Goal: Task Accomplishment & Management: Use online tool/utility

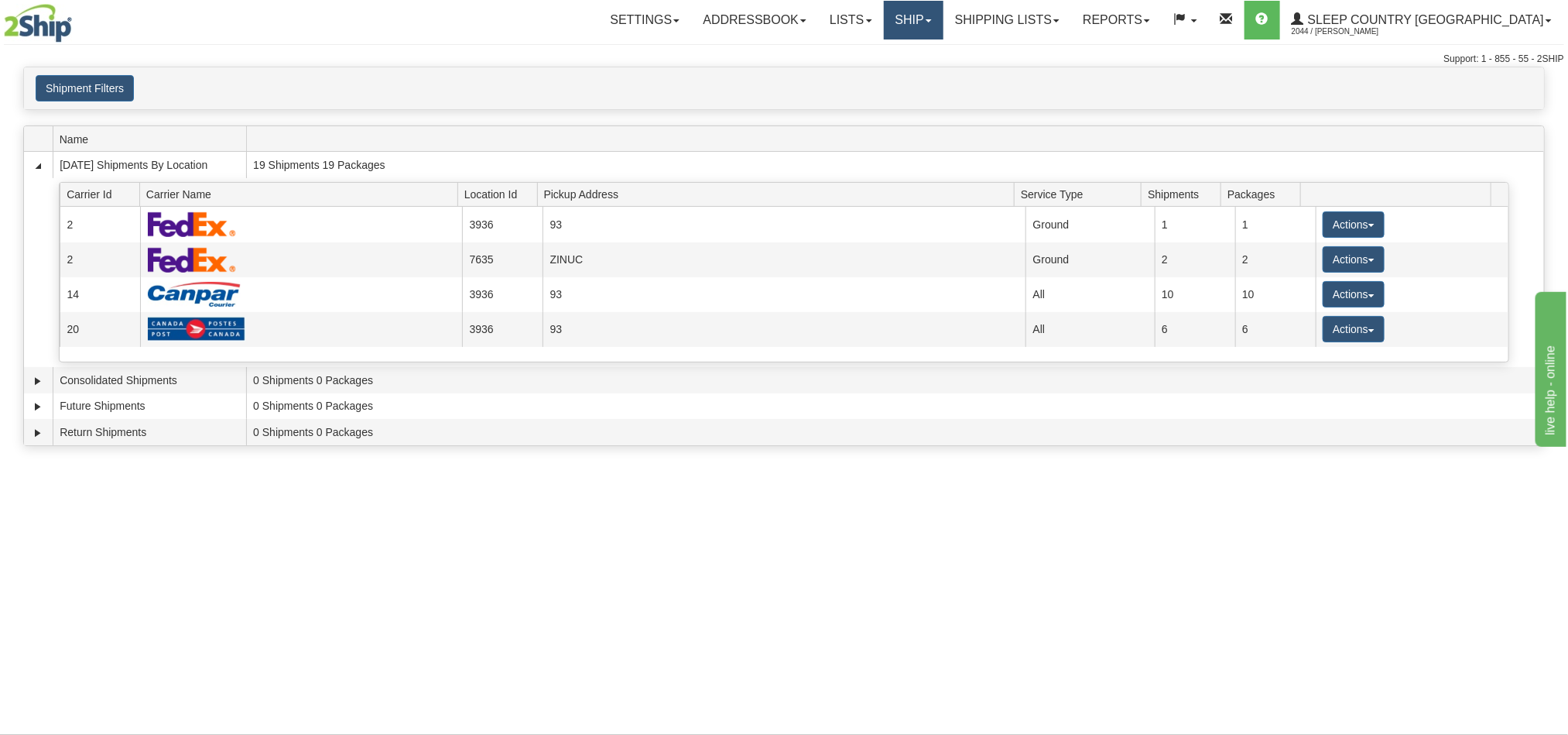
click at [943, 23] on link "Ship" at bounding box center [913, 20] width 59 height 39
click at [940, 80] on link "OnHold / Order Queue" at bounding box center [872, 73] width 140 height 20
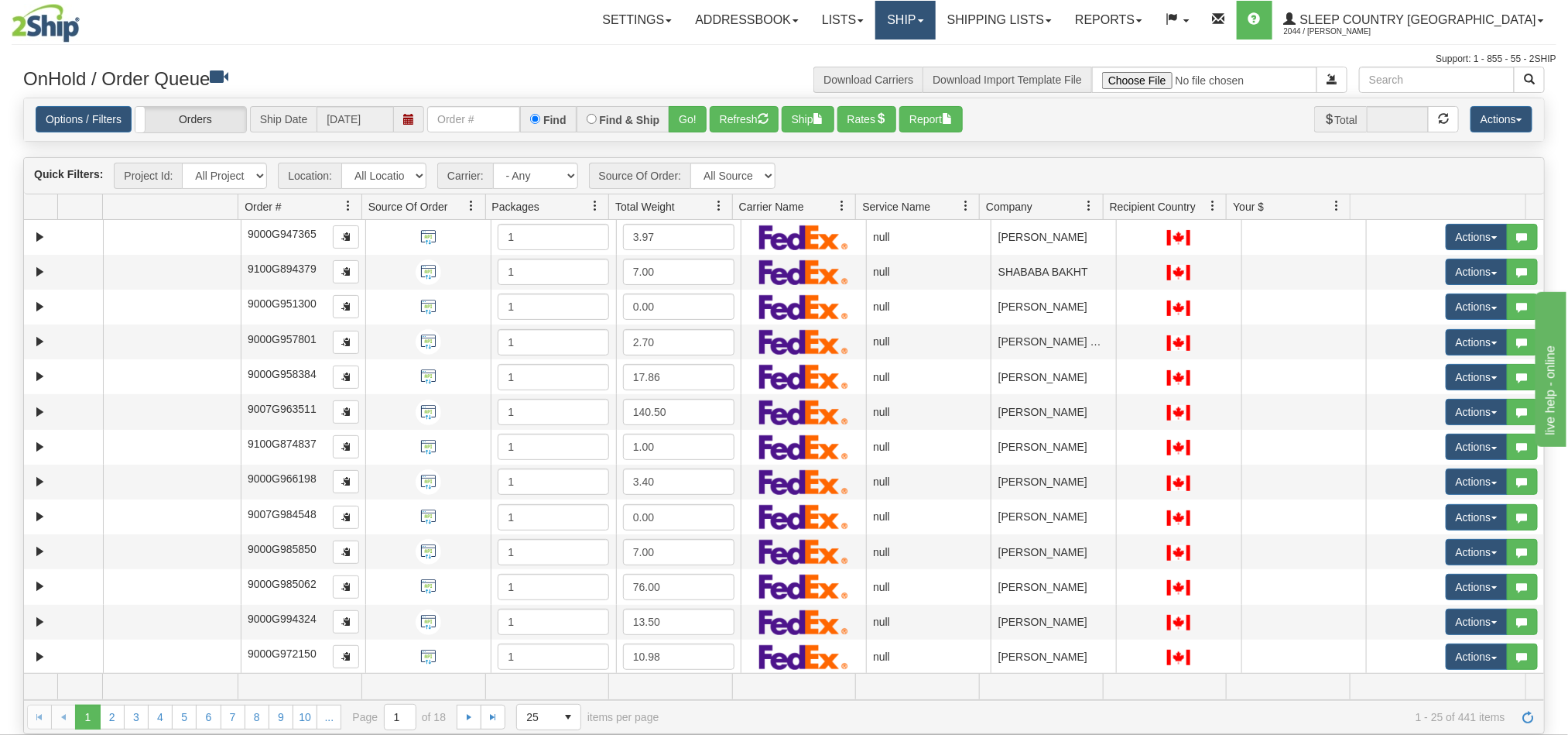
click at [935, 24] on link "Ship" at bounding box center [905, 20] width 59 height 39
click at [920, 72] on span "OnHold / Order Queue" at bounding box center [865, 73] width 109 height 12
click at [1126, 130] on div "Options / Filters Group Shipments Orders Ship Date 09/26/2025 Find Find & Ship …" at bounding box center [784, 119] width 1497 height 27
click at [935, 15] on link "Ship" at bounding box center [905, 20] width 59 height 39
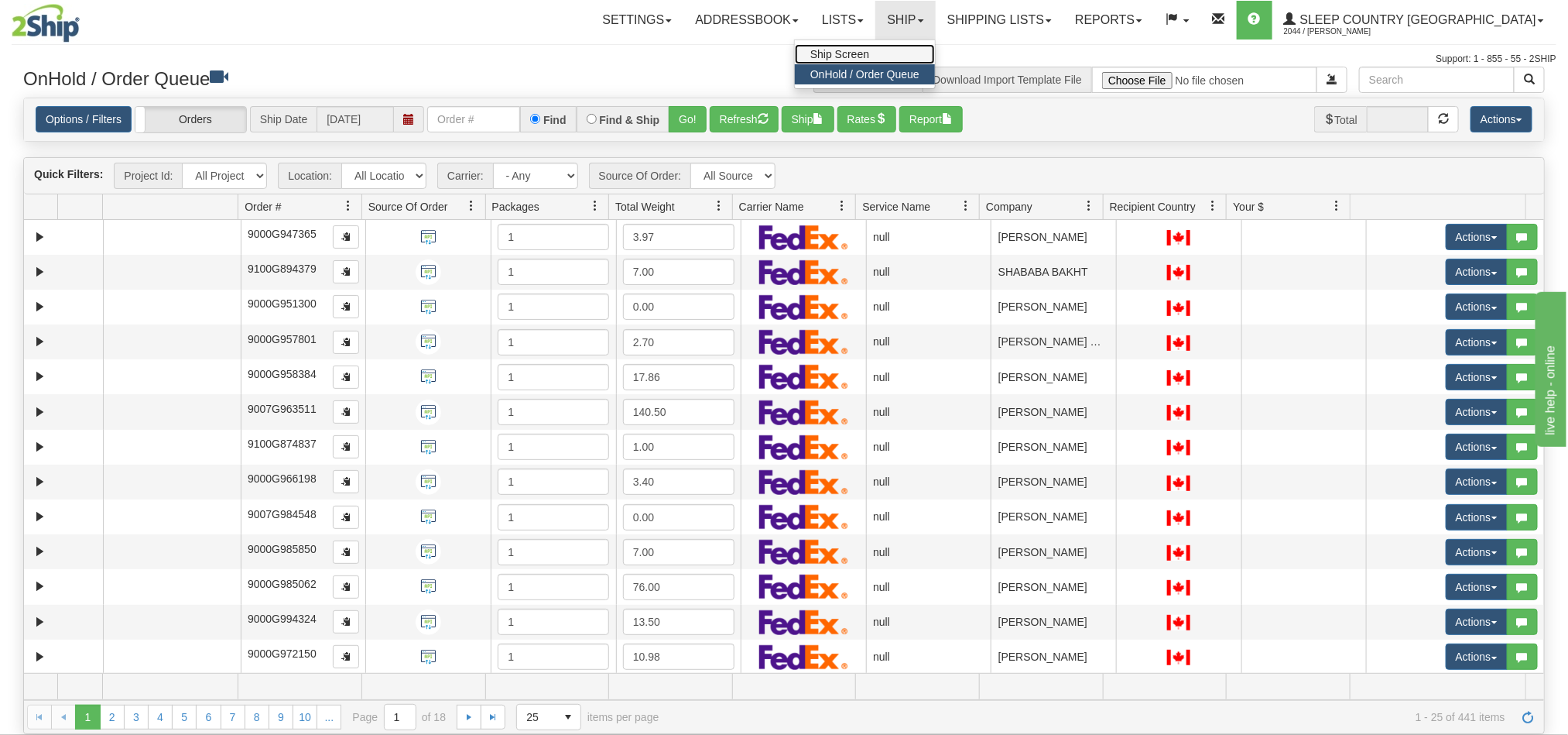
click at [869, 55] on span "Ship Screen" at bounding box center [840, 54] width 59 height 12
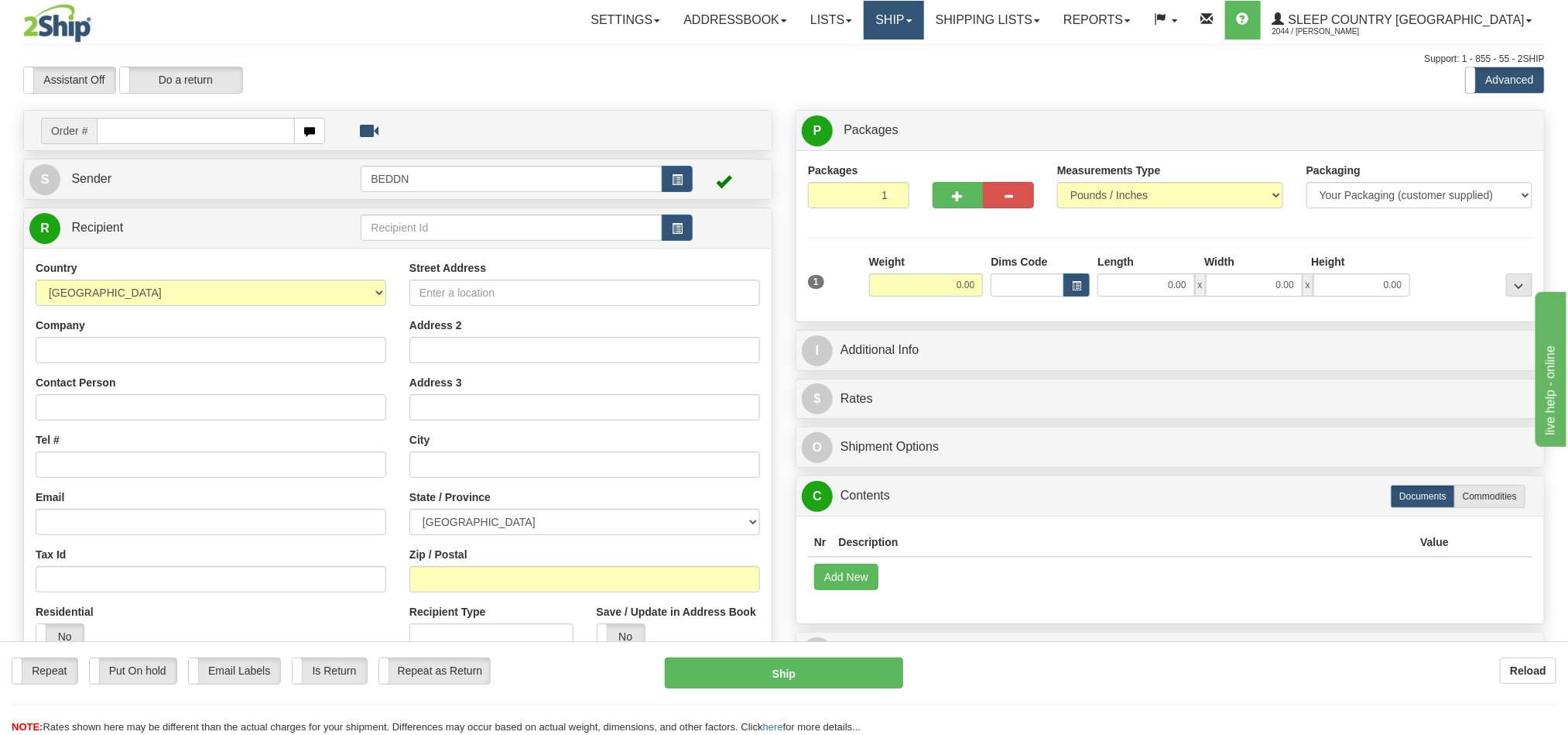
click at [924, 25] on link "Ship" at bounding box center [893, 20] width 59 height 39
click at [908, 74] on span "OnHold / Order Queue" at bounding box center [853, 73] width 109 height 12
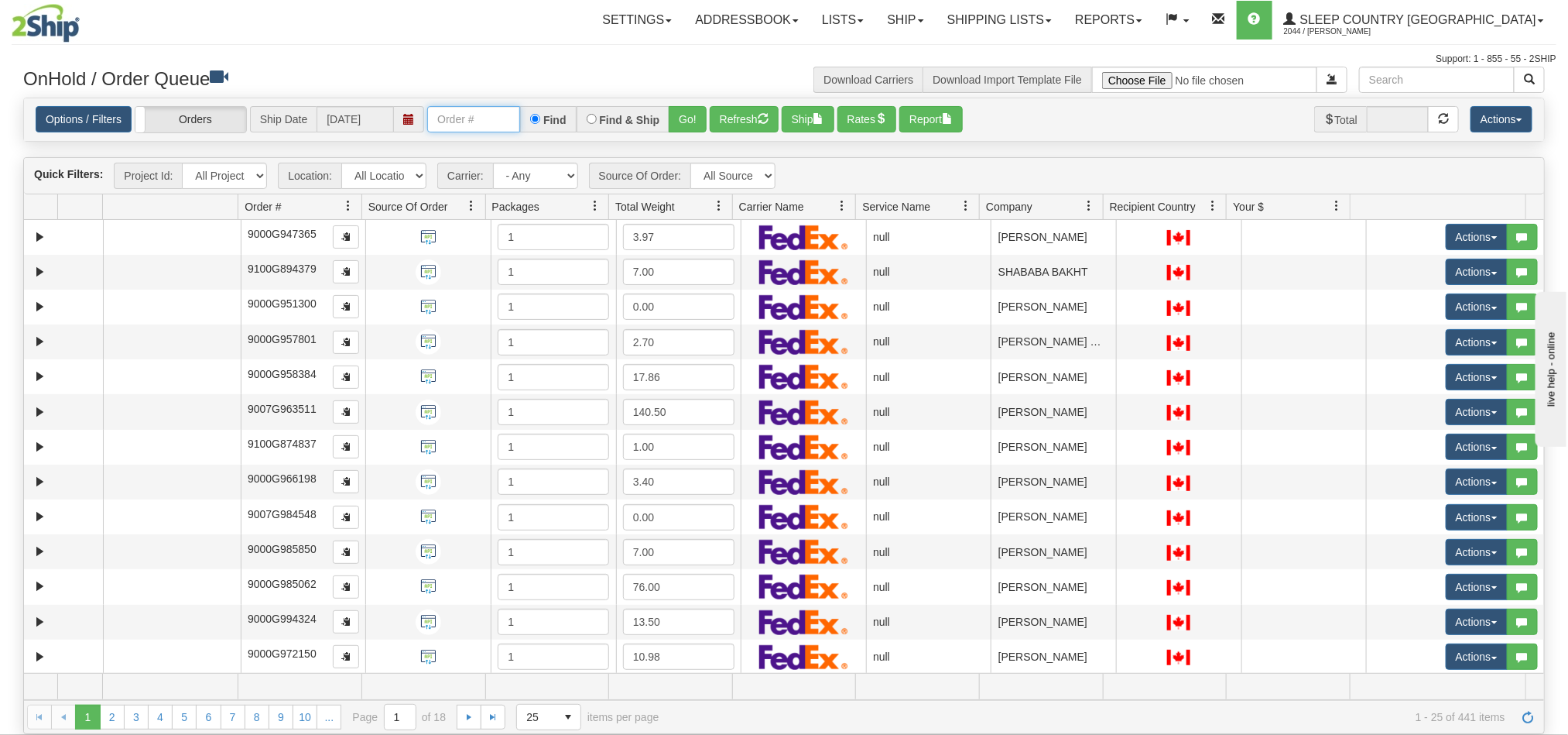
click at [476, 121] on input "text" at bounding box center [474, 119] width 93 height 26
paste input "1028702"
type input "1"
click at [1419, 89] on input "text" at bounding box center [1437, 80] width 156 height 26
paste input "1028702"
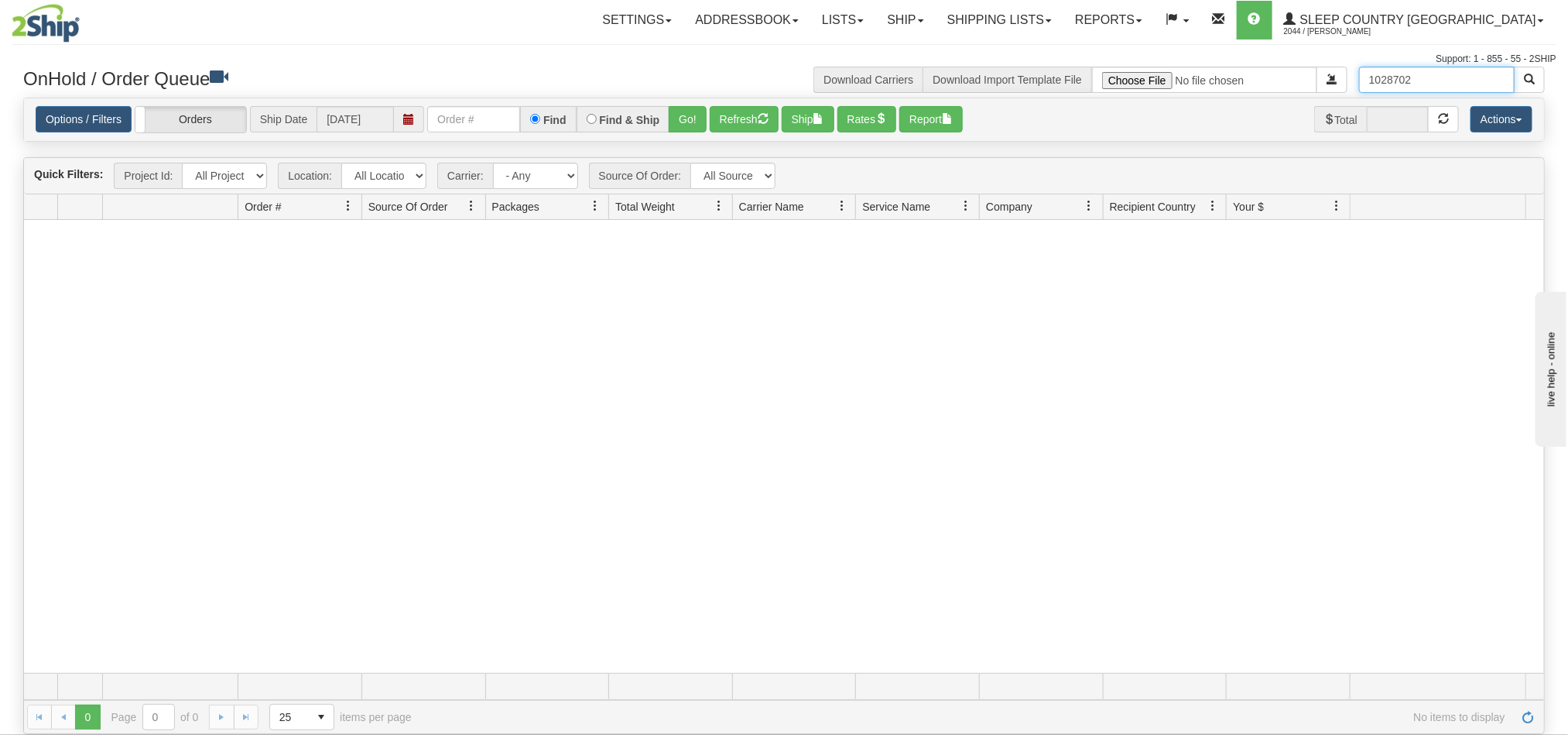
drag, startPoint x: 1424, startPoint y: 72, endPoint x: 1300, endPoint y: 90, distance: 125.3
click at [1300, 90] on div "1028702 Download Carriers Download Import Template File" at bounding box center [1170, 80] width 772 height 26
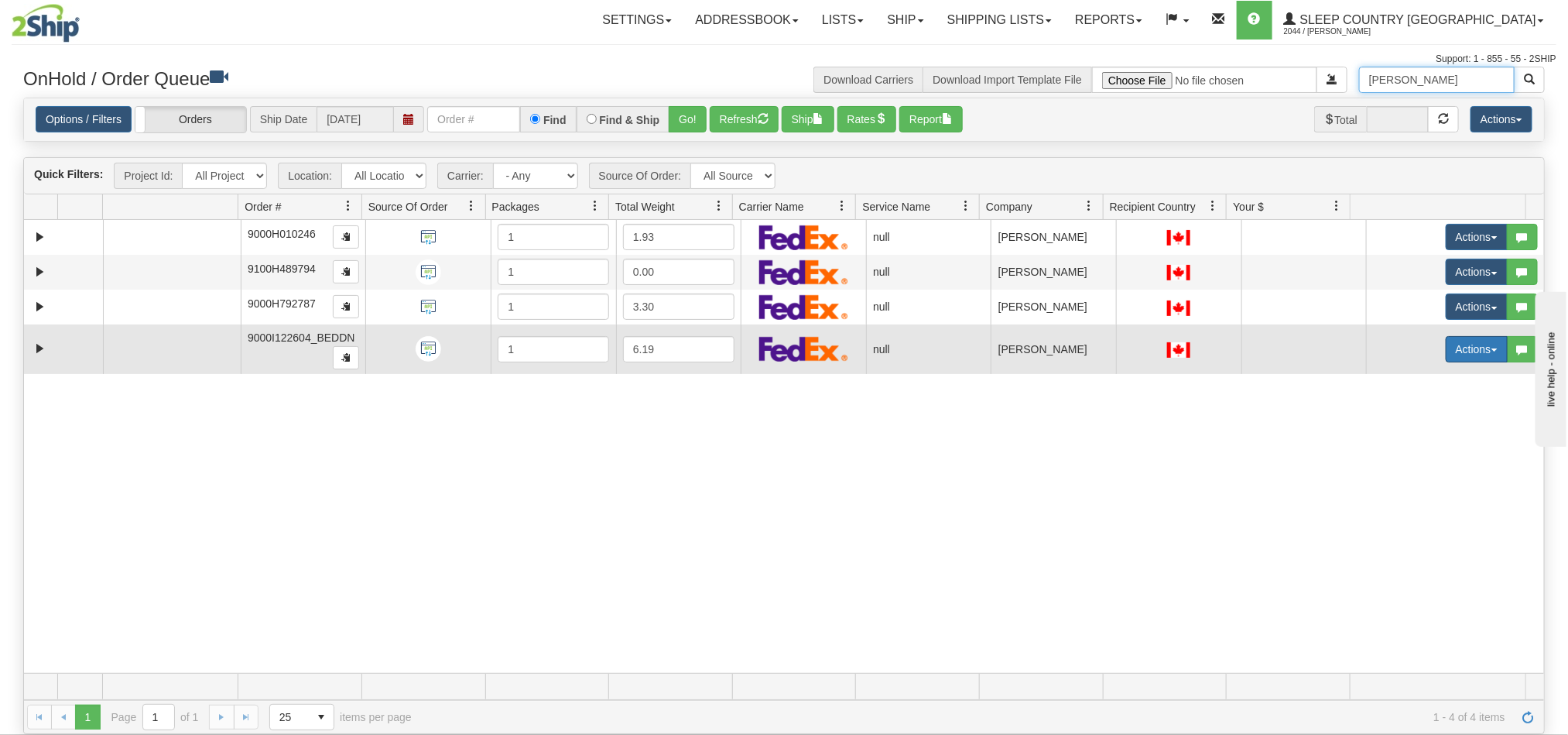
type input "Ashley"
click at [1456, 358] on button "Actions" at bounding box center [1477, 350] width 62 height 26
click at [1396, 381] on span "Open" at bounding box center [1407, 378] width 38 height 12
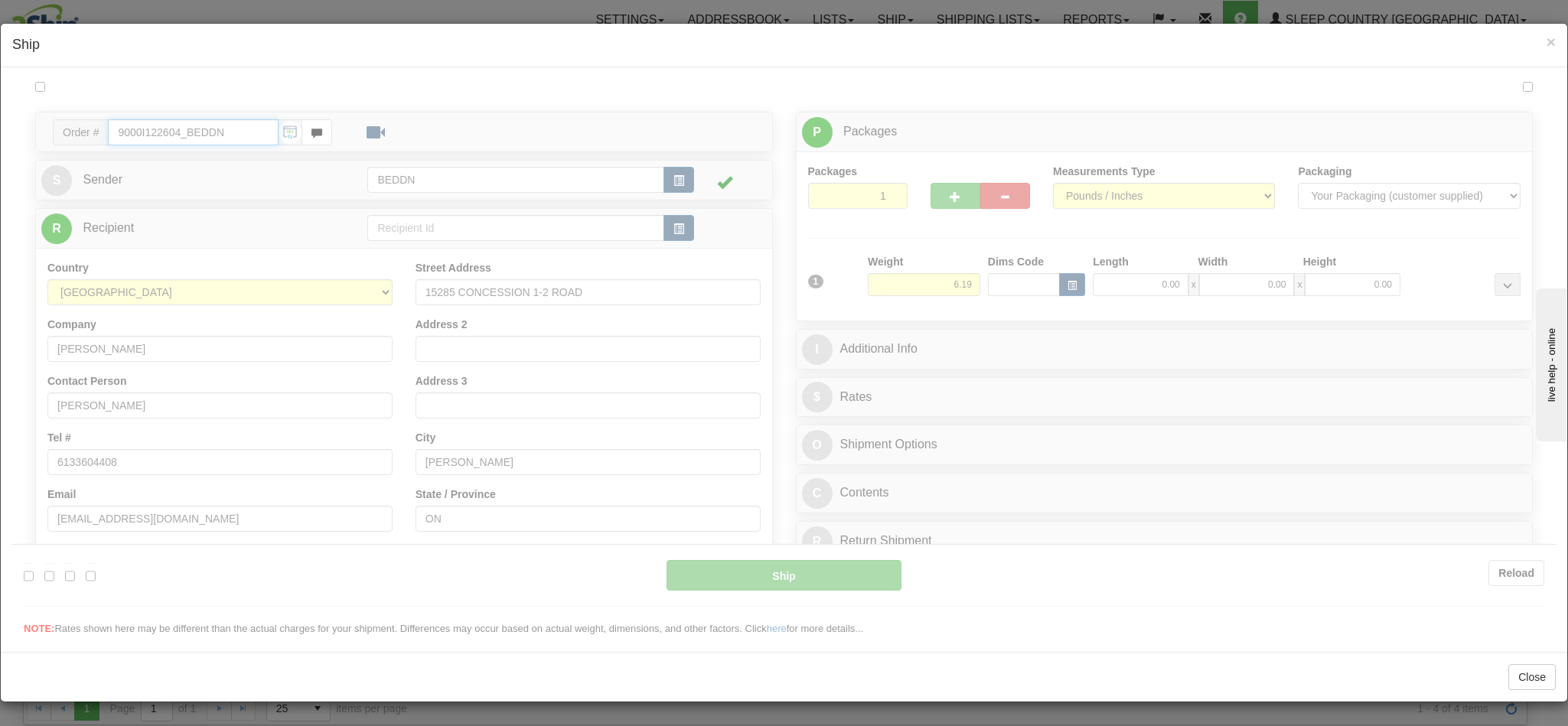
type input "11:31"
type input "16:00"
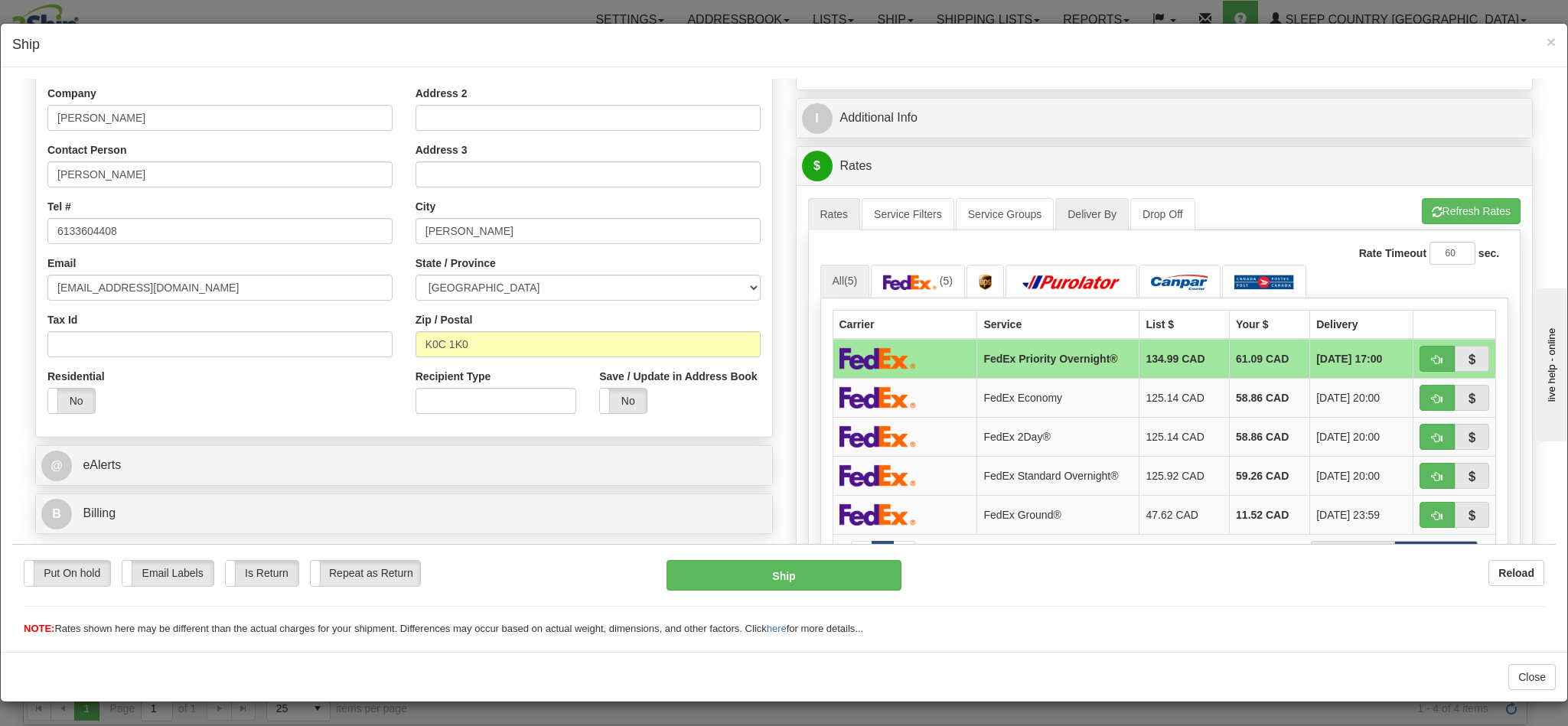
scroll to position [115, 0]
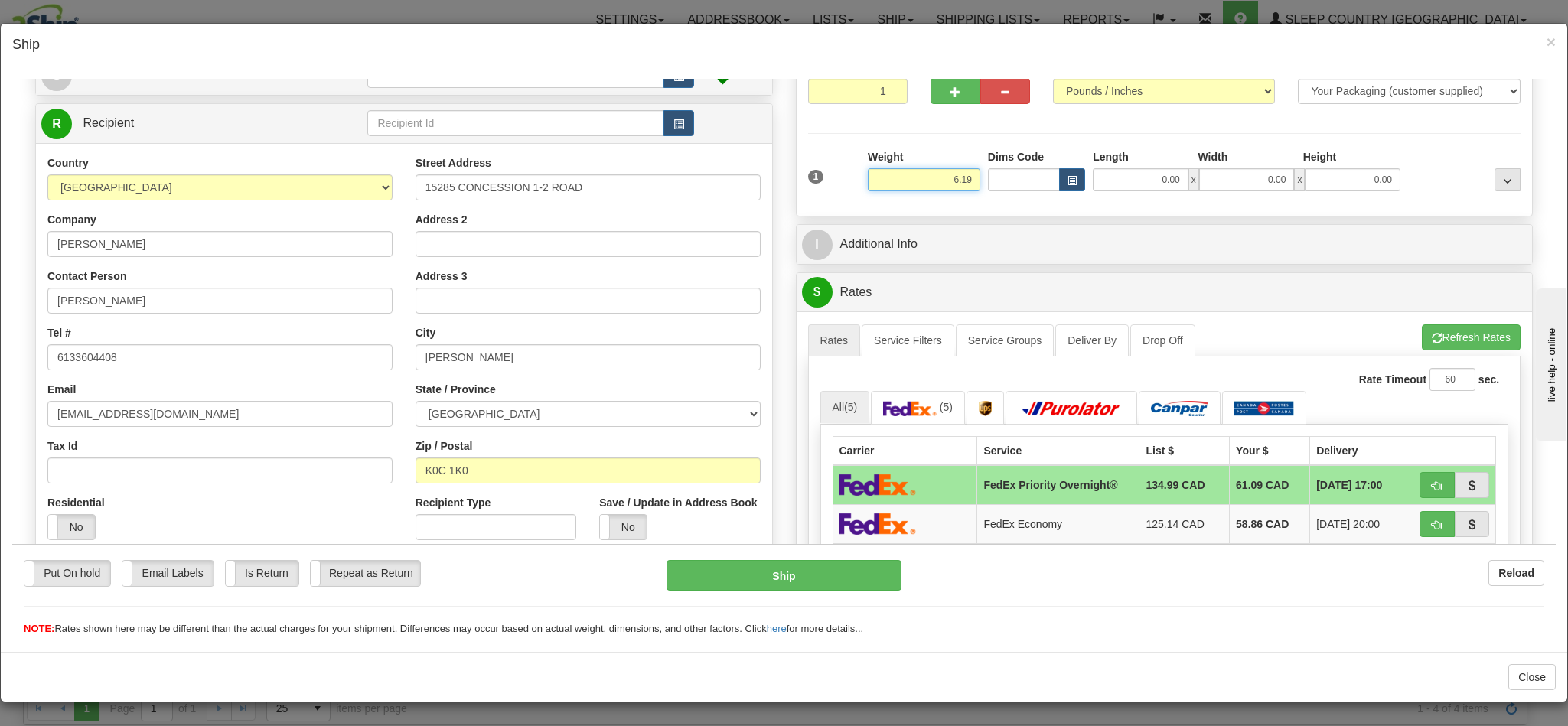
drag, startPoint x: 914, startPoint y: 185, endPoint x: 995, endPoint y: 183, distance: 81.0
click at [995, 183] on div "1 Weight 6.19 Dims Code 0.00" at bounding box center [1165, 175] width 721 height 54
type input "3.00"
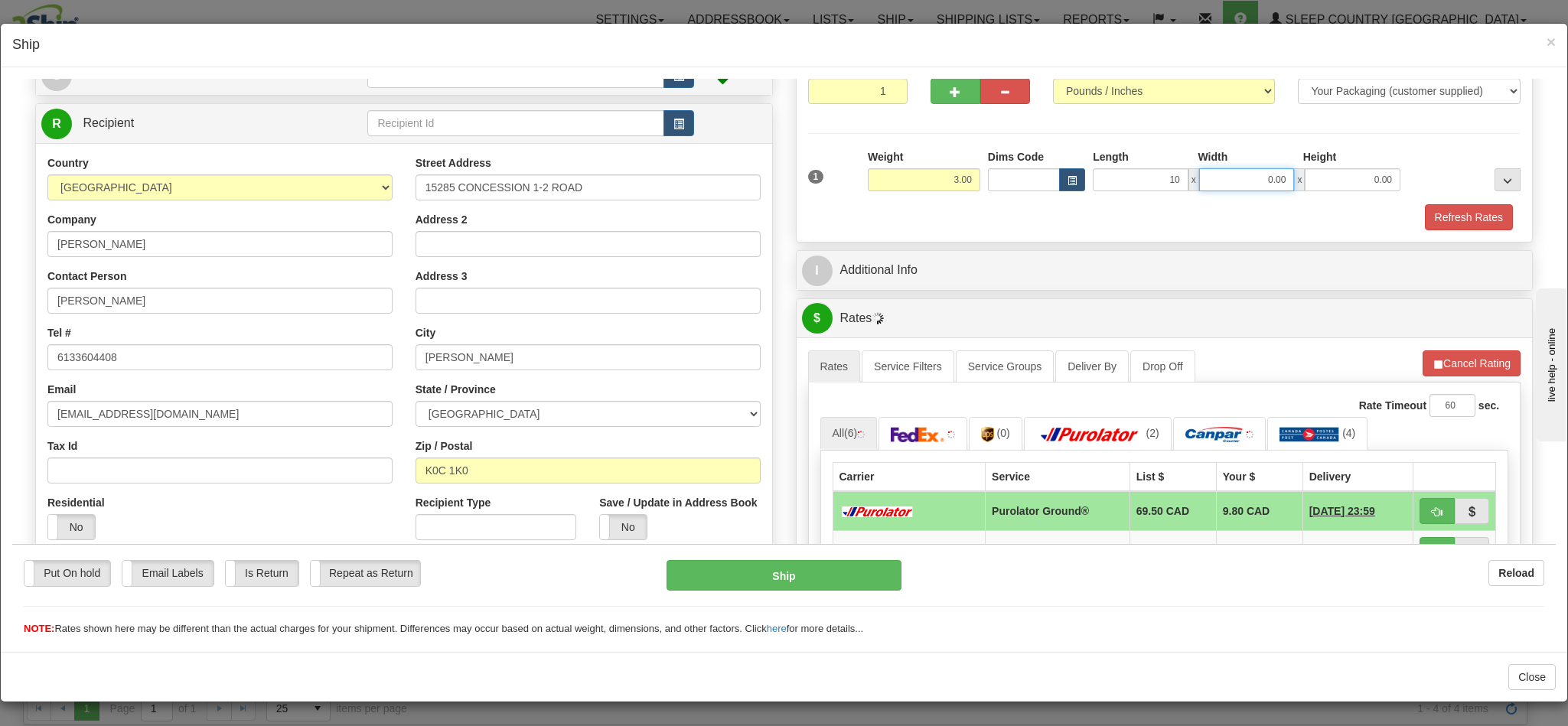
type input "10.00"
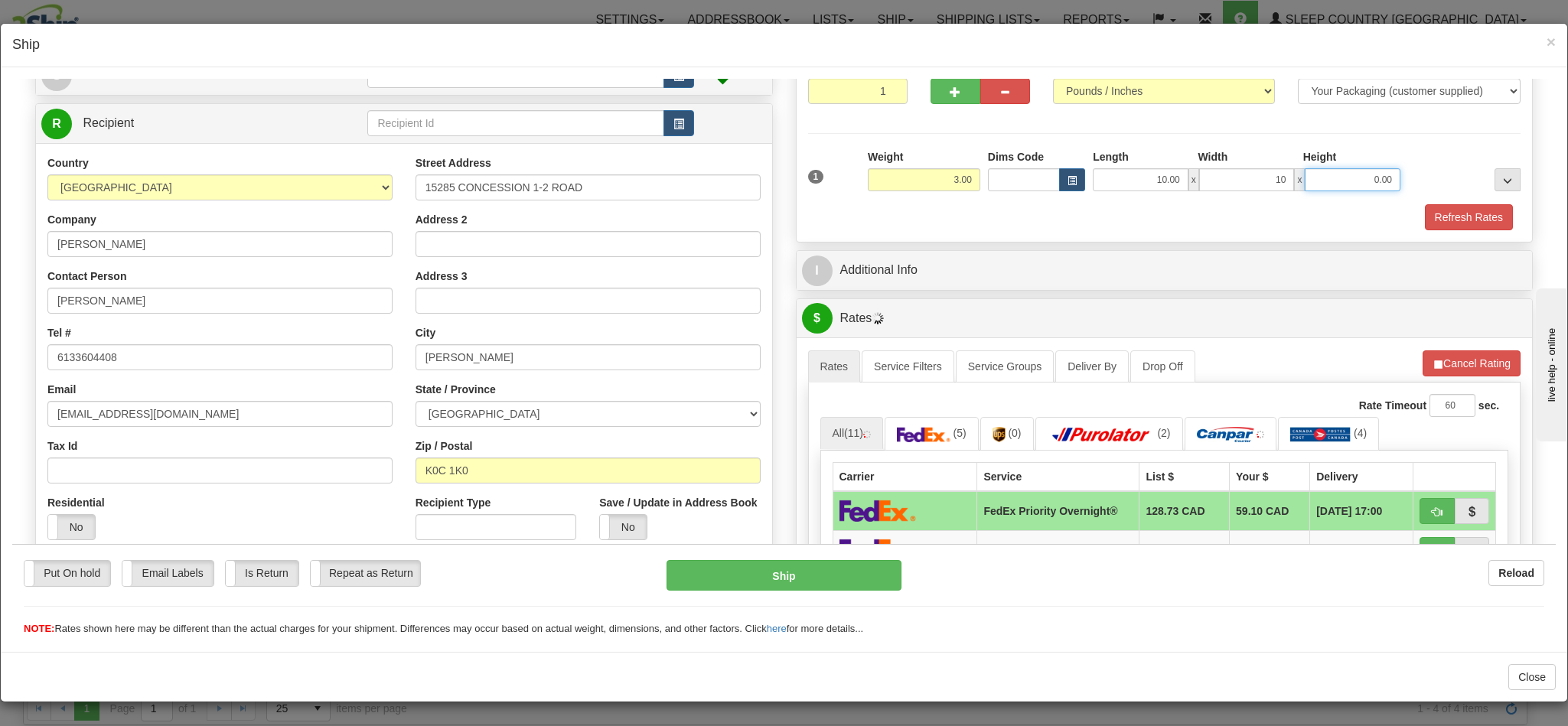
type input "10.00"
type input "20.00"
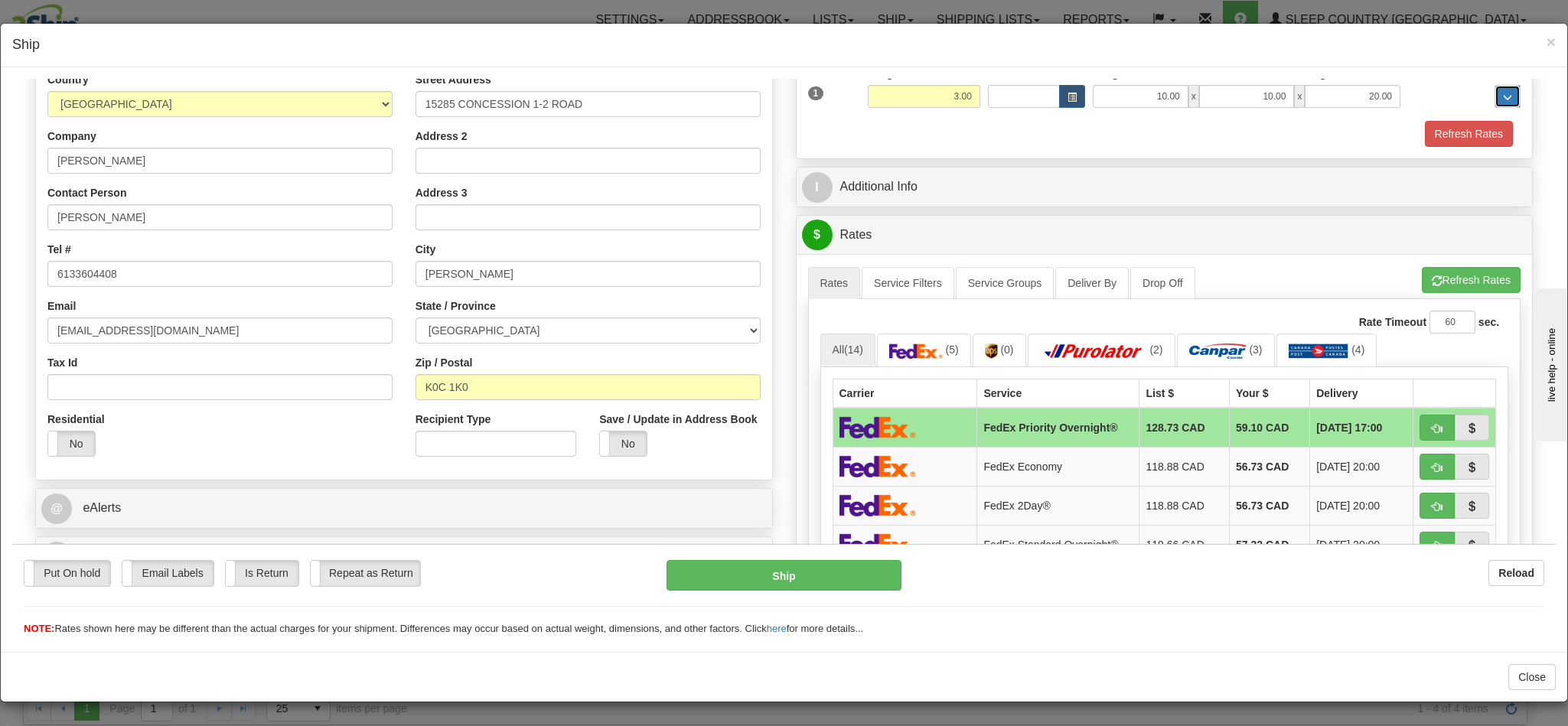
scroll to position [344, 0]
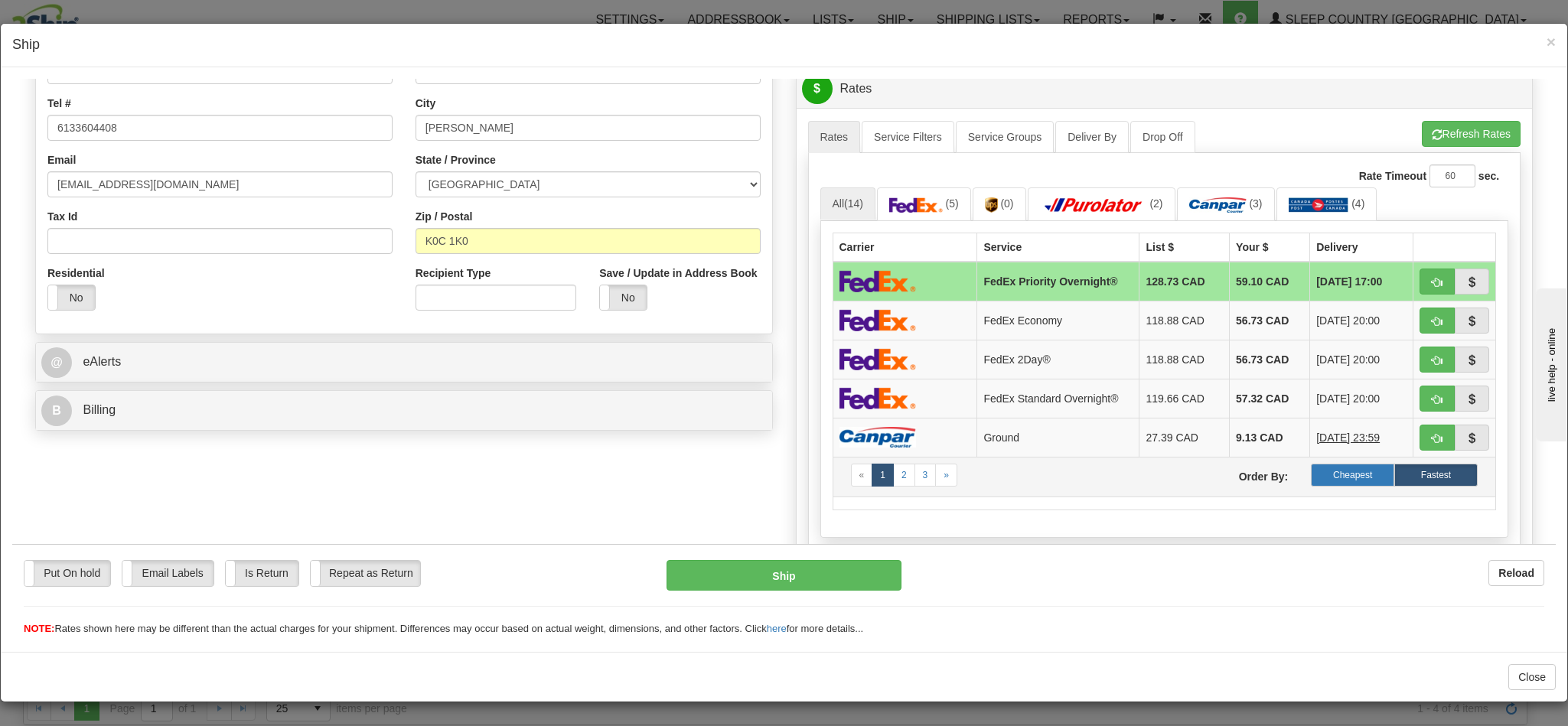
click at [1321, 484] on label "Cheapest" at bounding box center [1352, 473] width 84 height 23
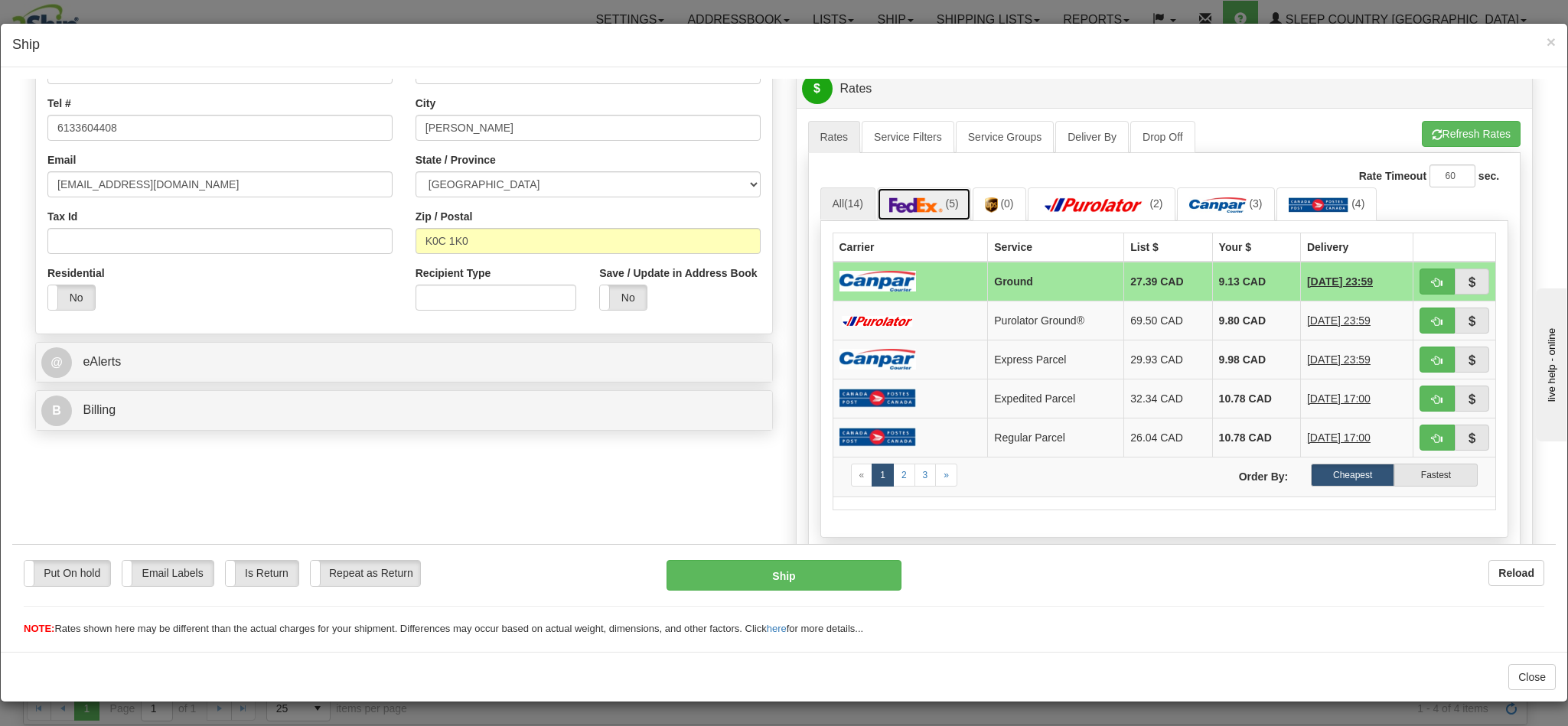
click at [920, 203] on img at bounding box center [916, 204] width 54 height 15
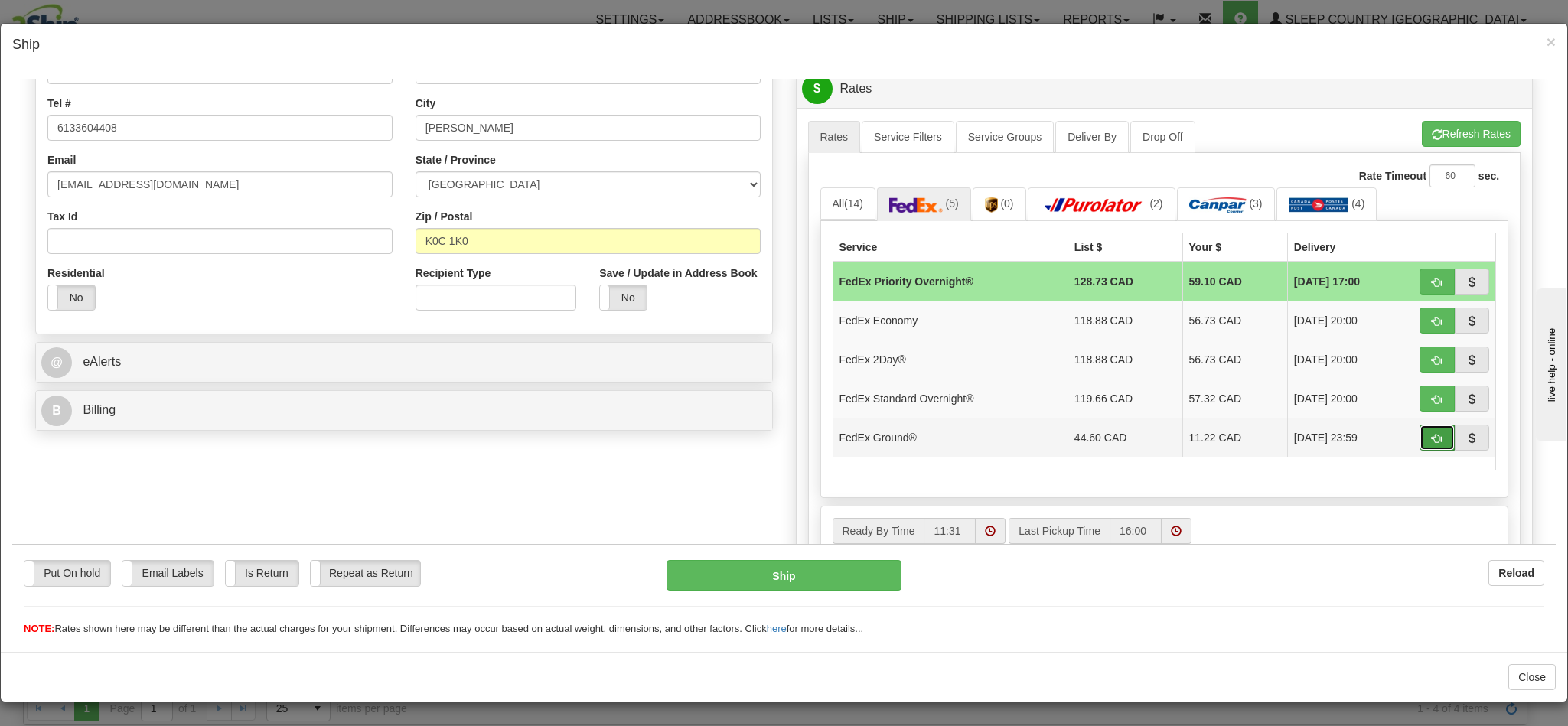
click at [1431, 443] on span "button" at bounding box center [1437, 437] width 11 height 10
type input "92"
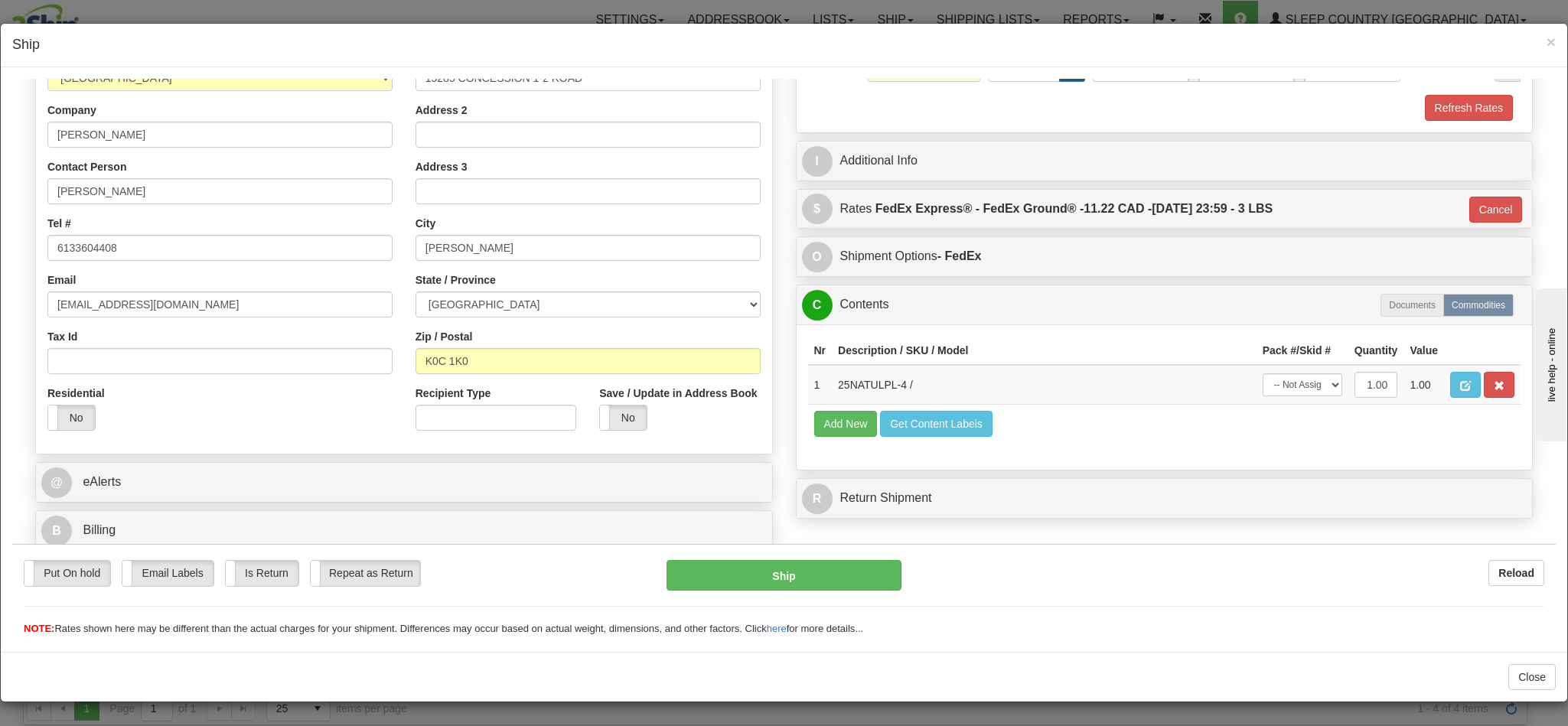
scroll to position [244, 0]
click at [796, 571] on button "Ship" at bounding box center [784, 574] width 234 height 31
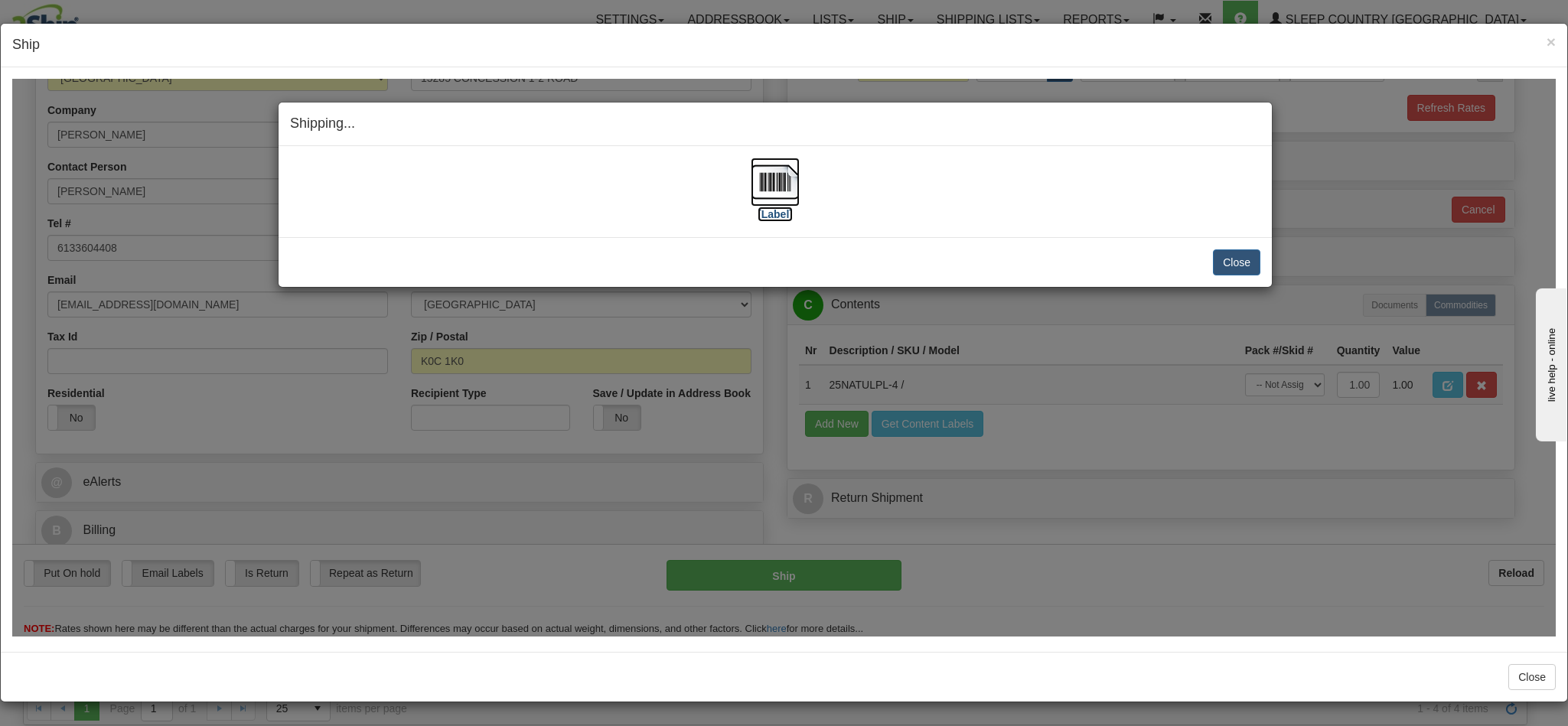
click at [789, 173] on img at bounding box center [775, 181] width 49 height 49
click at [1221, 263] on button "Close" at bounding box center [1236, 262] width 47 height 26
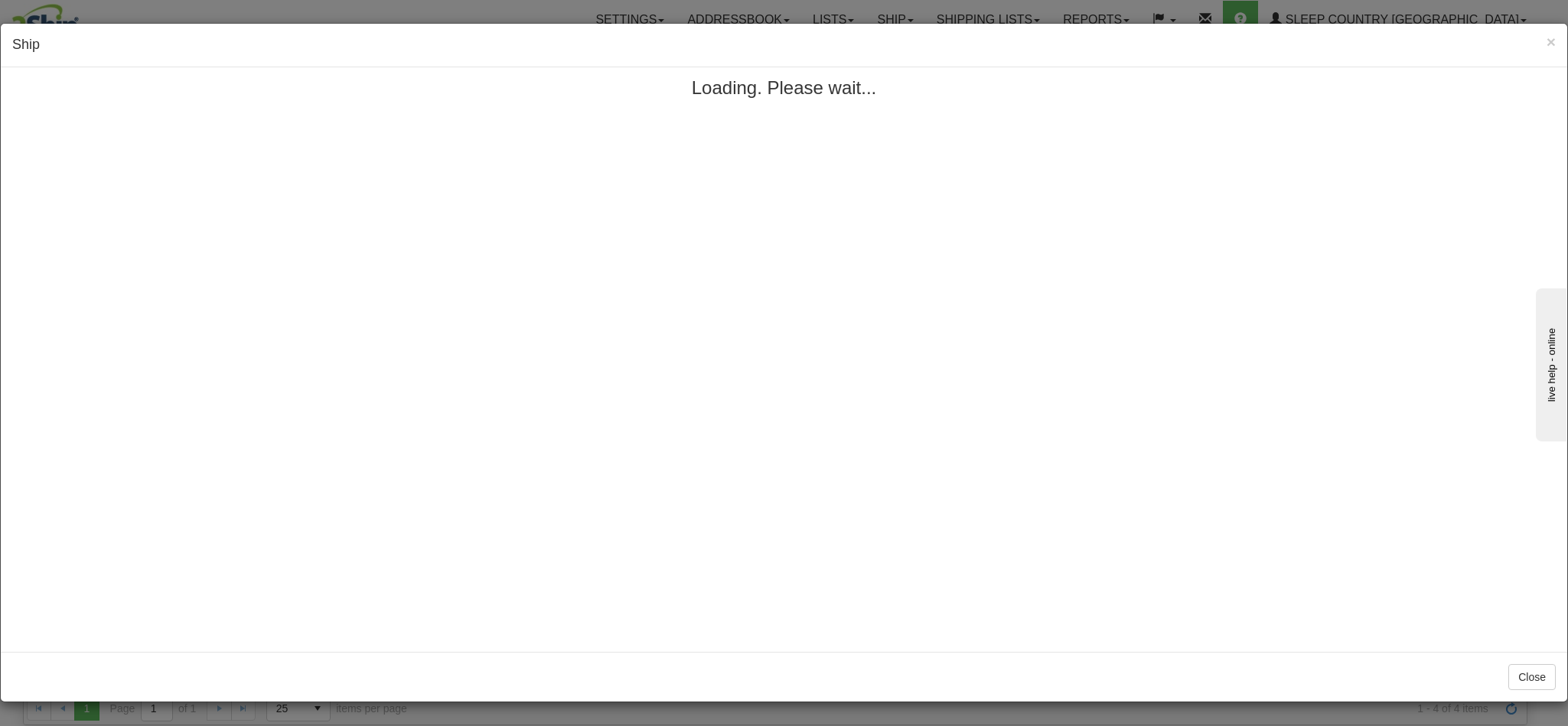
scroll to position [0, 0]
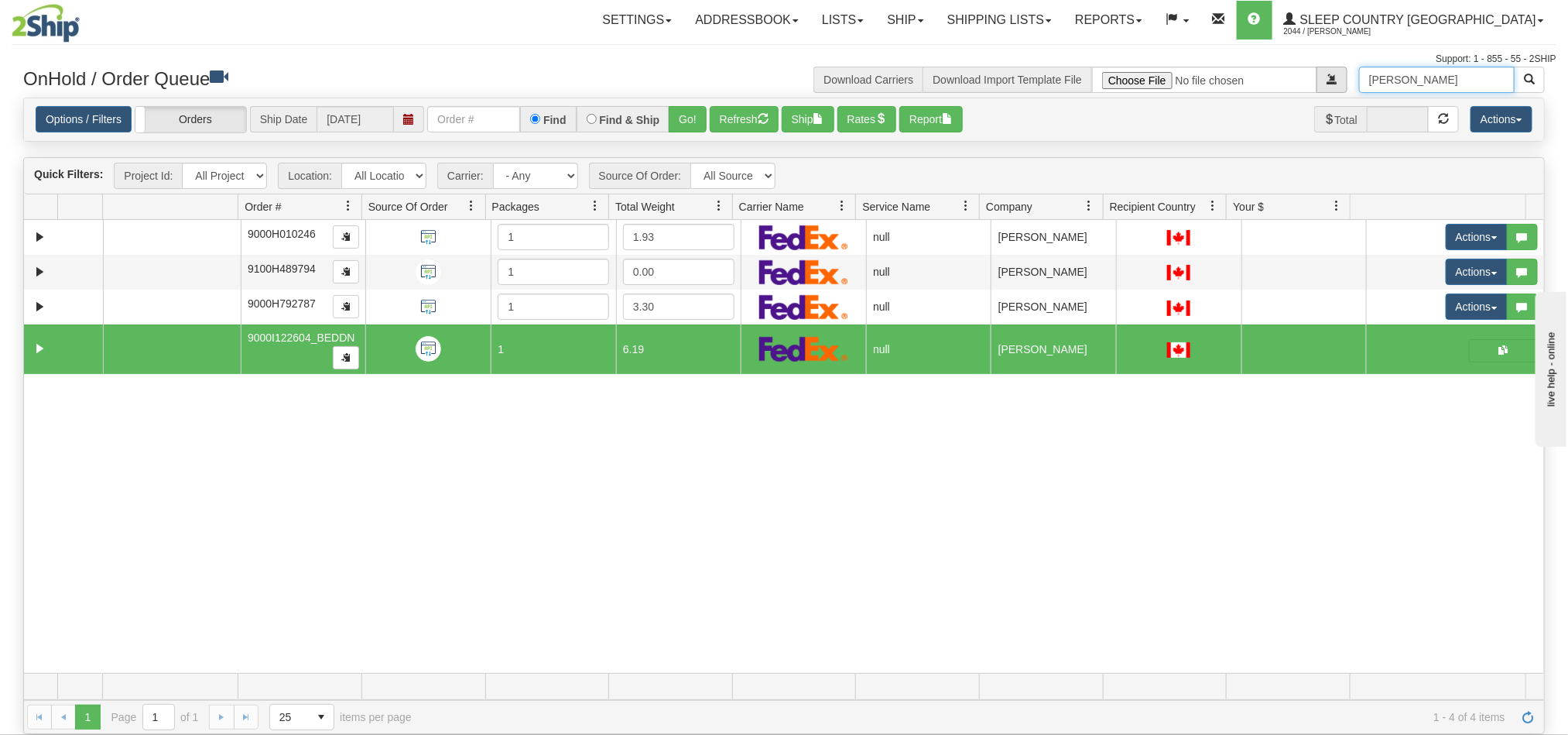
drag, startPoint x: 1443, startPoint y: 79, endPoint x: 1314, endPoint y: 86, distance: 129.2
click at [1314, 86] on div "Ashley Download Carriers Download Import Template File" at bounding box center [1170, 80] width 772 height 26
type input "Cimone"
click at [1542, 81] on button "button" at bounding box center [1529, 80] width 31 height 26
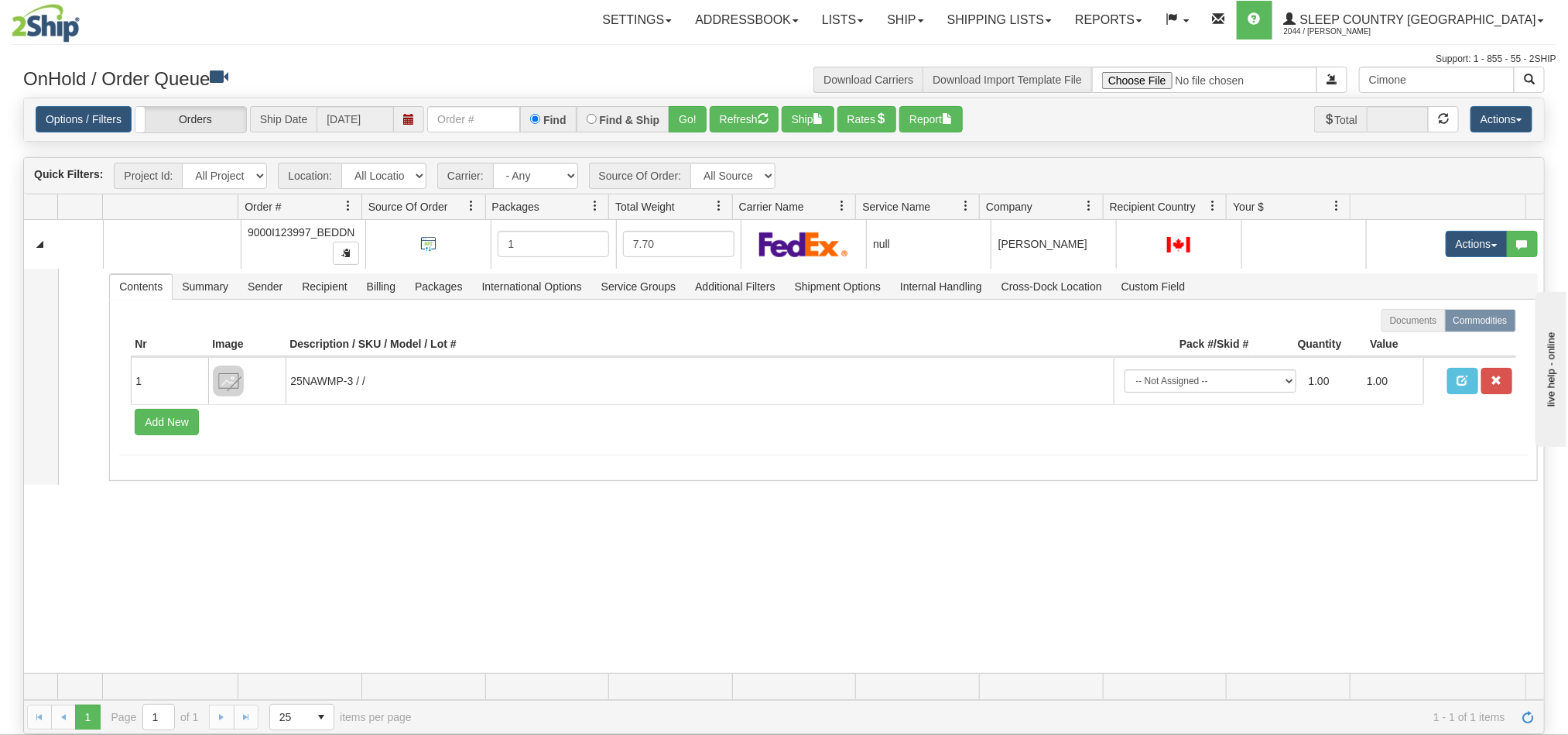
click at [1128, 539] on div "31673815 BEDDN 91248247 0 9000I123997_BEDDN 1 7.70 null Shipping department Sle…" at bounding box center [784, 446] width 1520 height 453
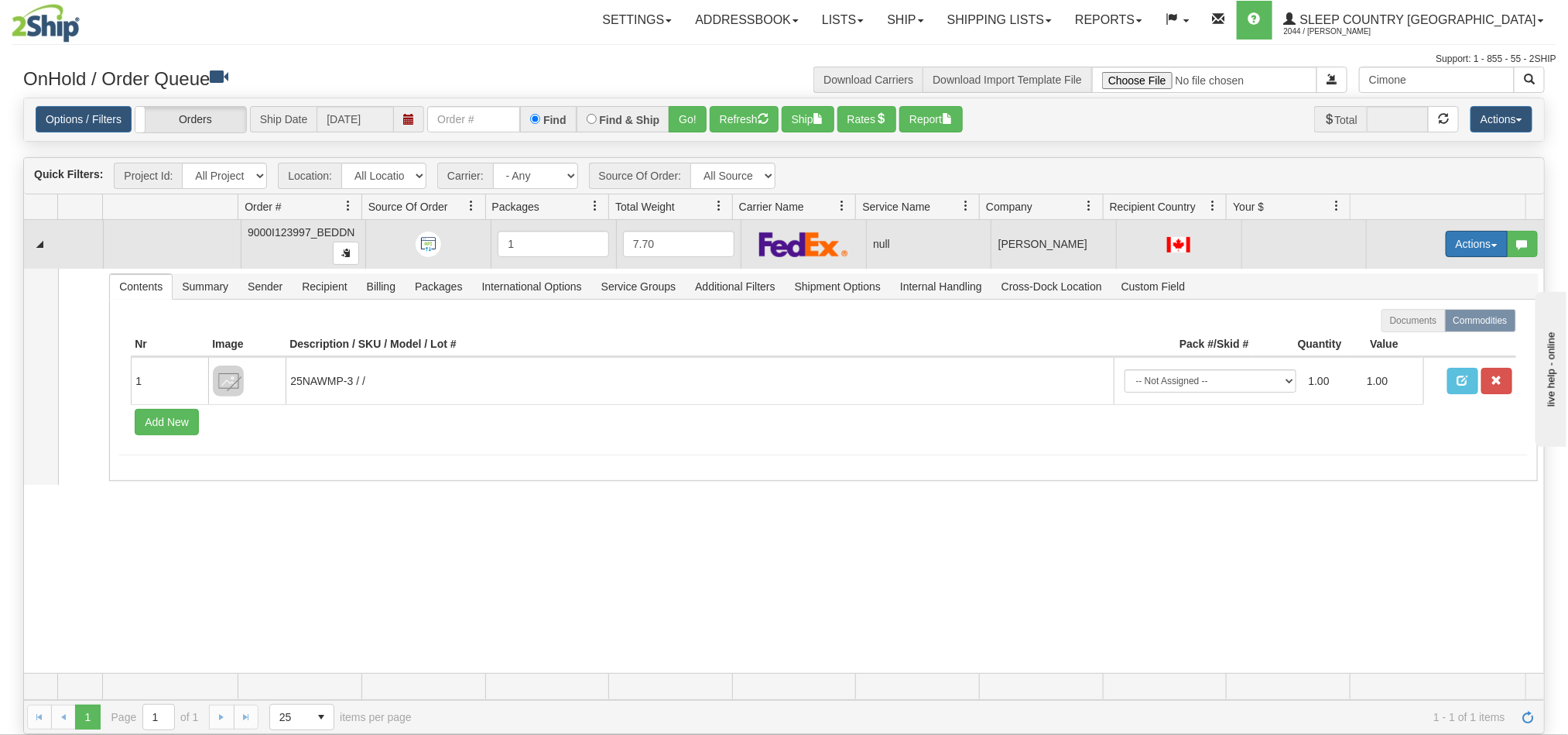
click at [1449, 248] on button "Actions" at bounding box center [1477, 243] width 62 height 26
click at [1389, 276] on span "Open" at bounding box center [1407, 273] width 38 height 12
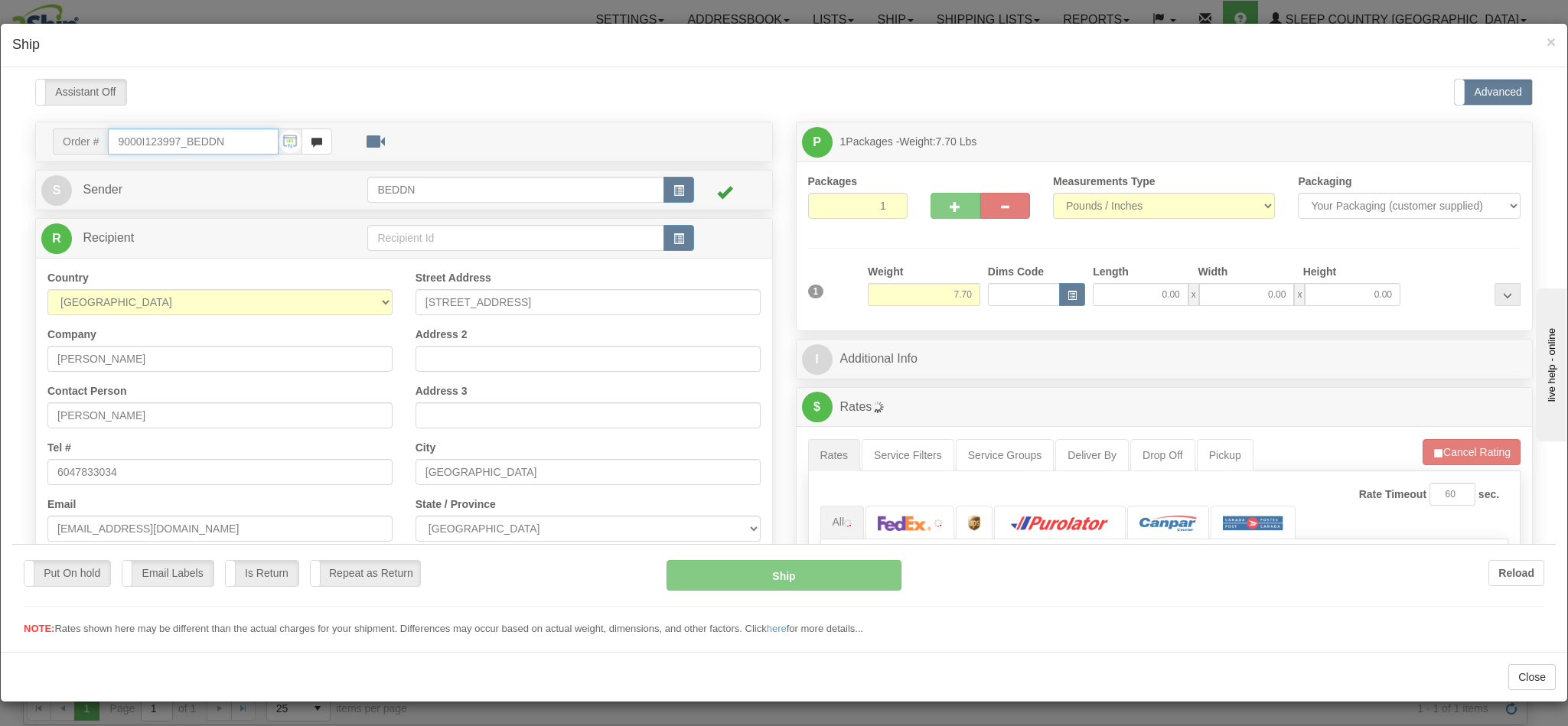
type input "11:32"
type input "16:00"
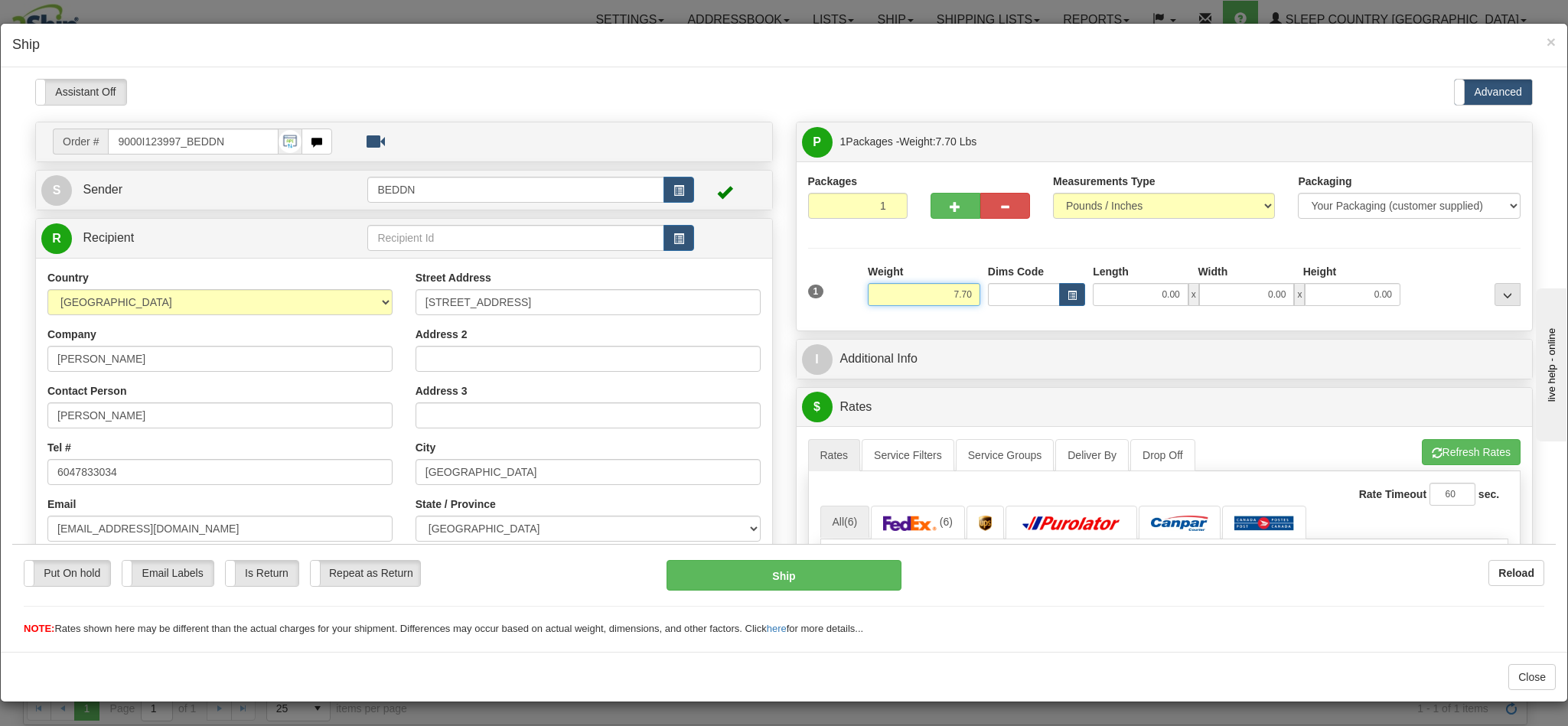
drag, startPoint x: 926, startPoint y: 291, endPoint x: 968, endPoint y: 294, distance: 42.1
click at [968, 294] on div "1 Weight 7.70 Dims Code 0.00" at bounding box center [1165, 290] width 721 height 54
click at [1004, 302] on input "Dims Code" at bounding box center [1024, 293] width 72 height 23
drag, startPoint x: 901, startPoint y: 304, endPoint x: 988, endPoint y: 293, distance: 87.7
click at [988, 293] on div "1 Weight 7.70 Dims Code 0.00" at bounding box center [1165, 290] width 721 height 54
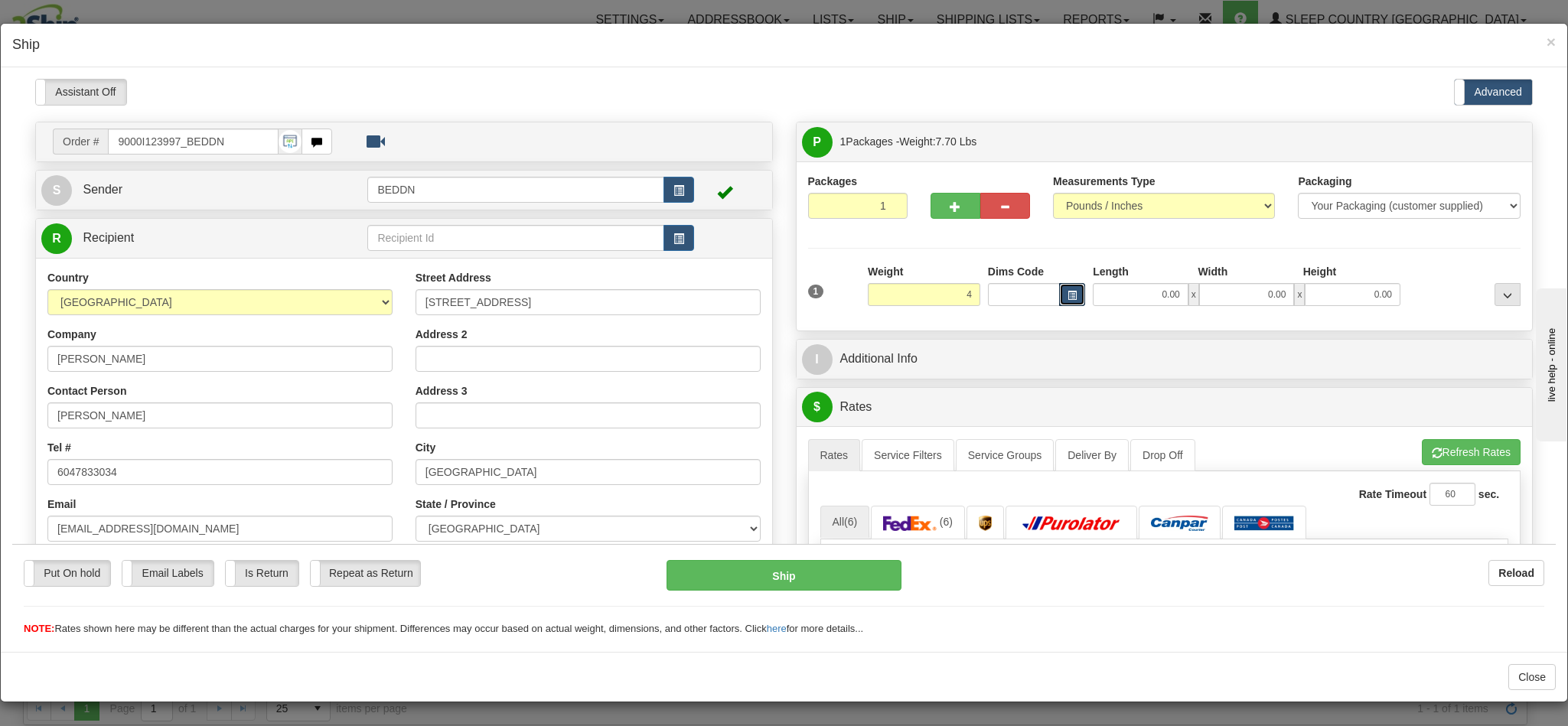
type input "4.00"
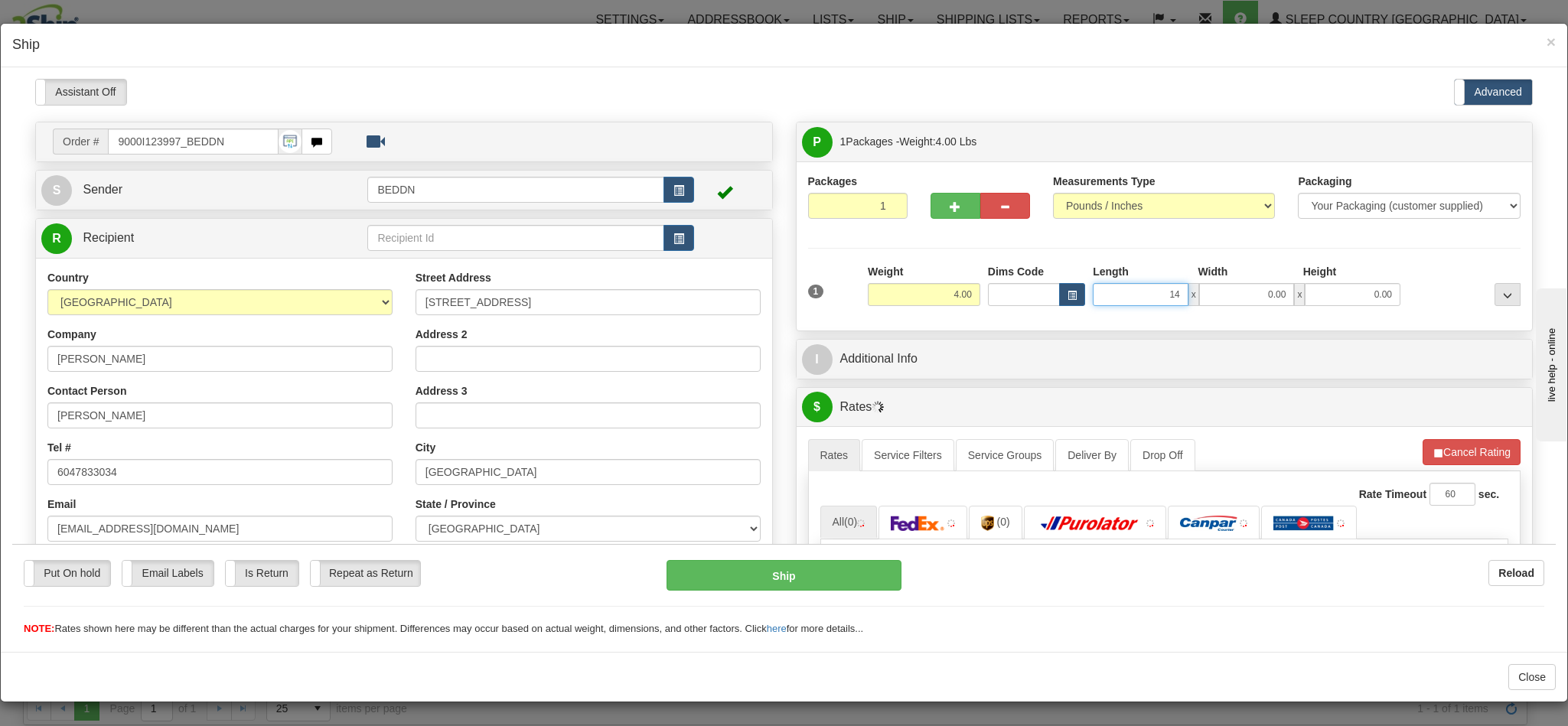
type input "14"
type input "1"
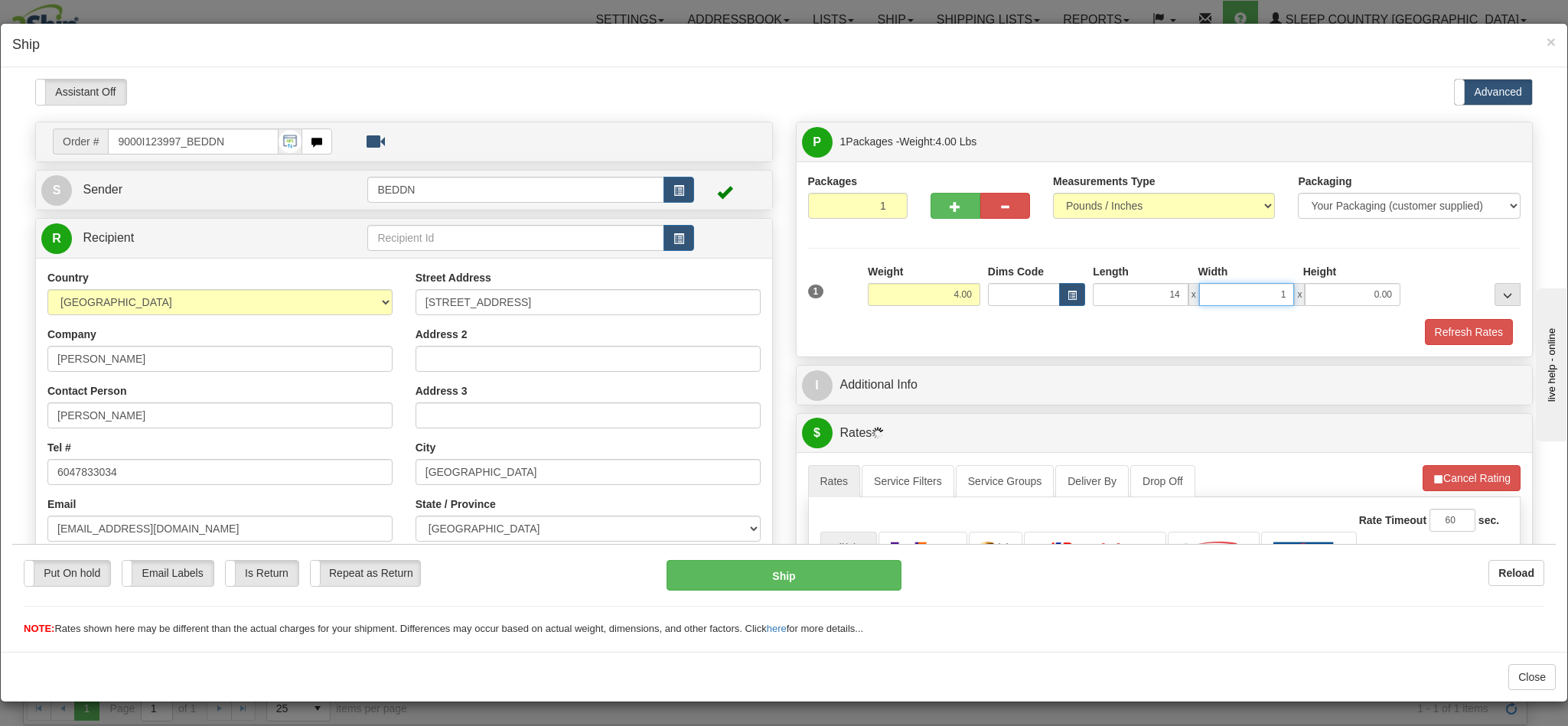
type input "14.00"
type input "10"
type input "10.00"
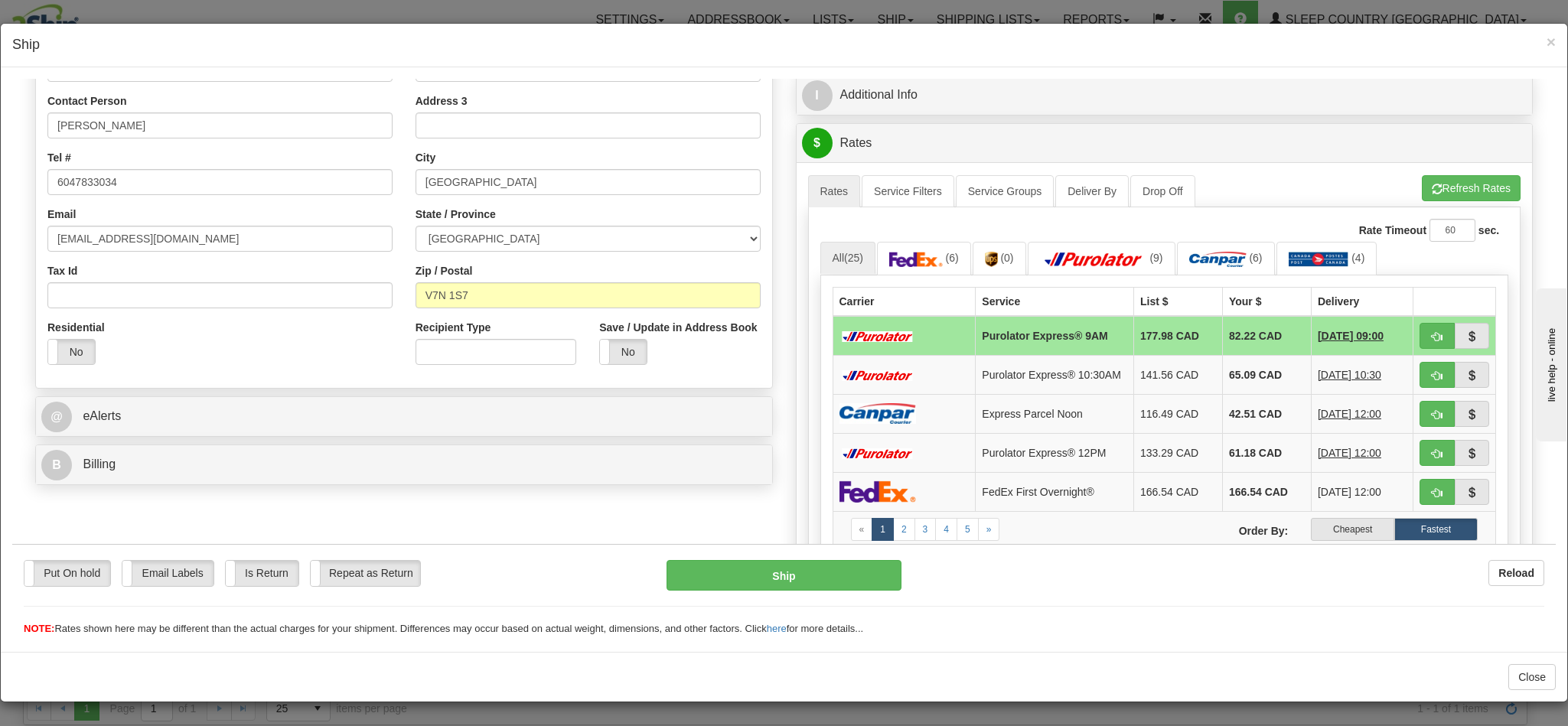
scroll to position [344, 0]
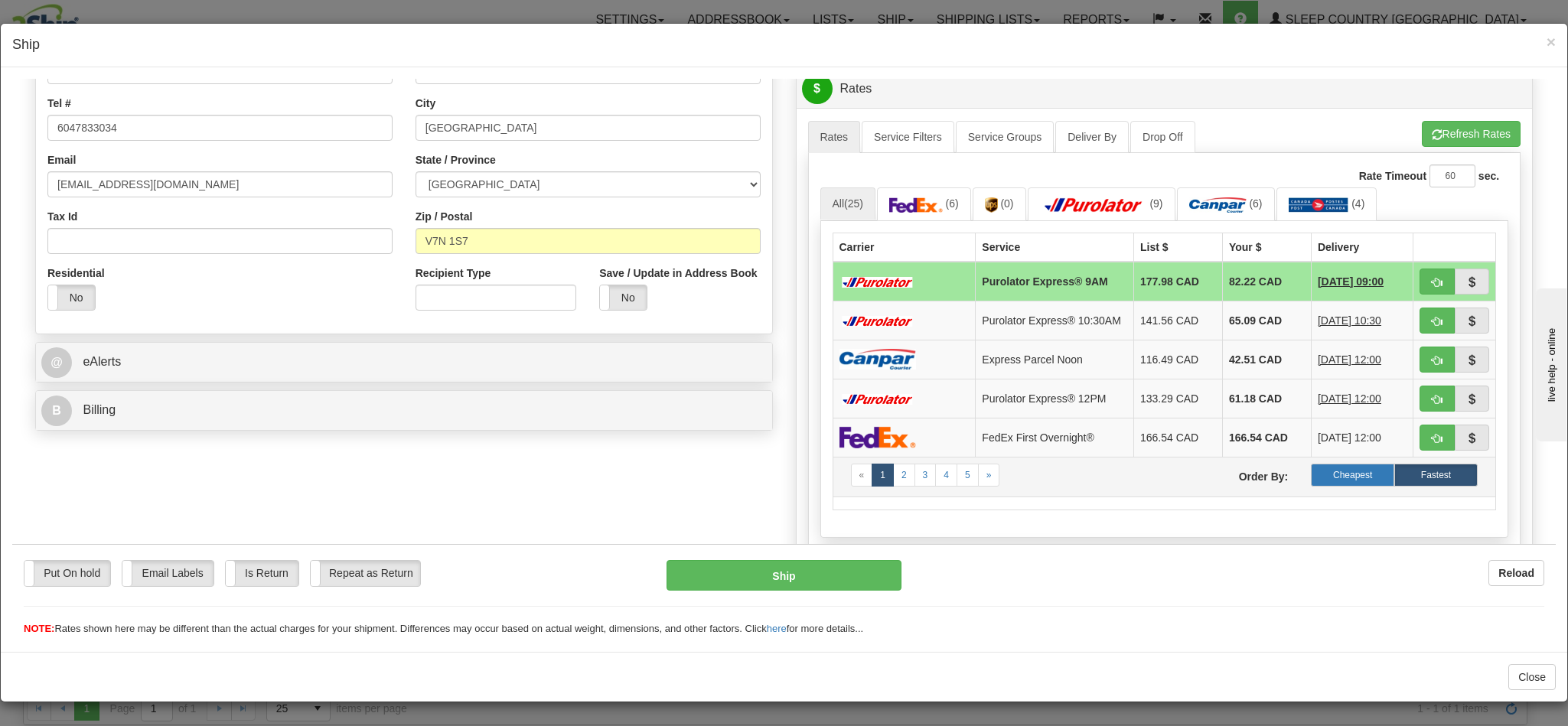
click at [1319, 483] on label "Cheapest" at bounding box center [1352, 473] width 84 height 23
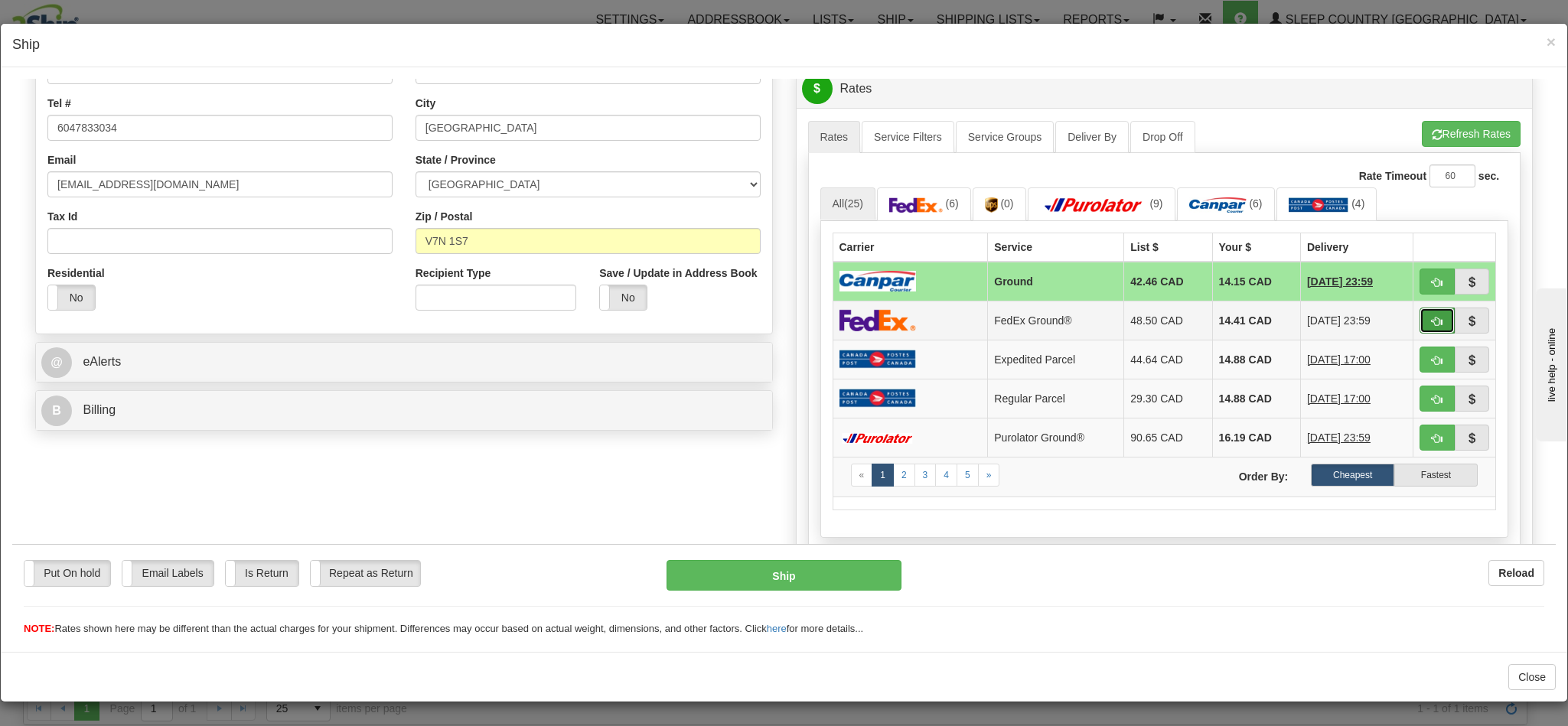
click at [1431, 325] on span "button" at bounding box center [1437, 320] width 11 height 10
type input "92"
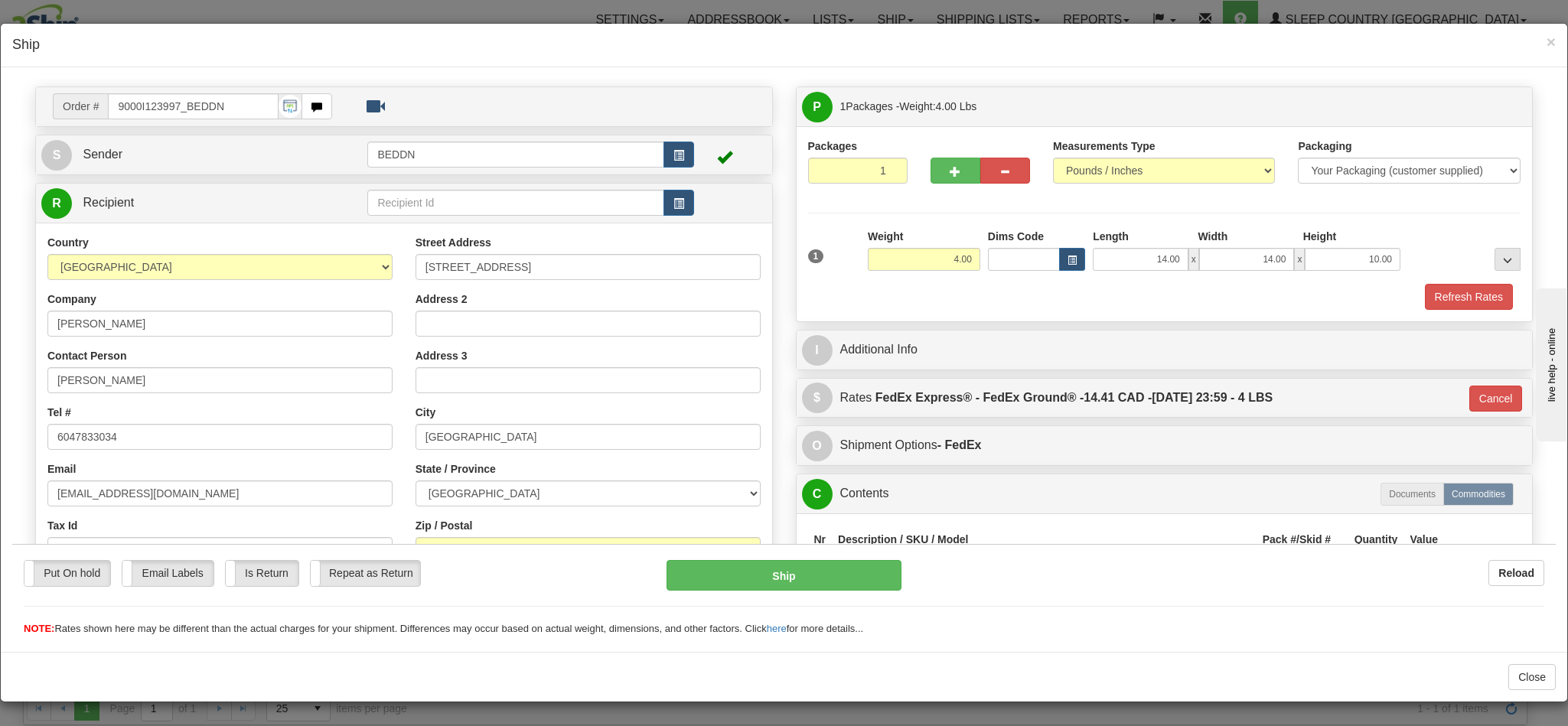
scroll to position [0, 0]
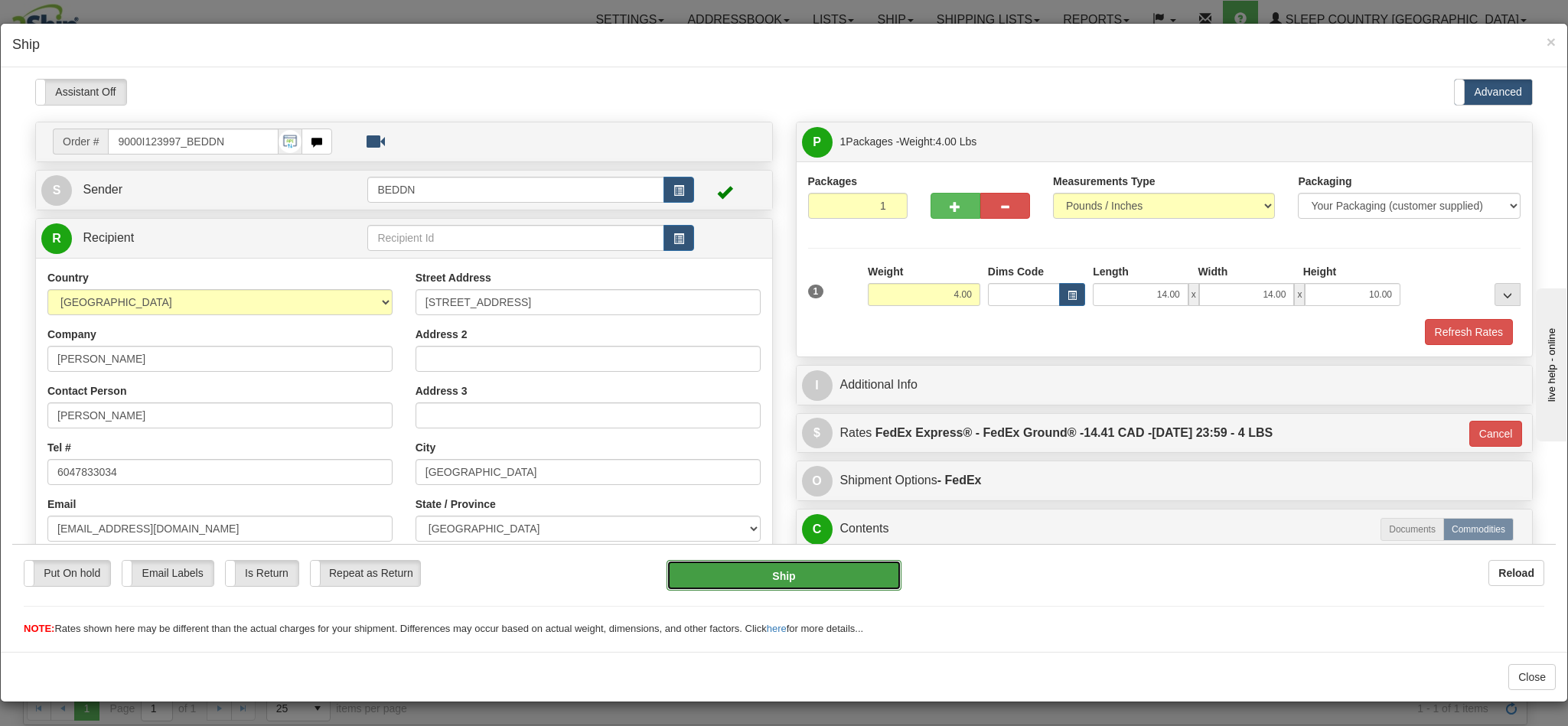
click at [779, 586] on button "Ship" at bounding box center [784, 574] width 234 height 31
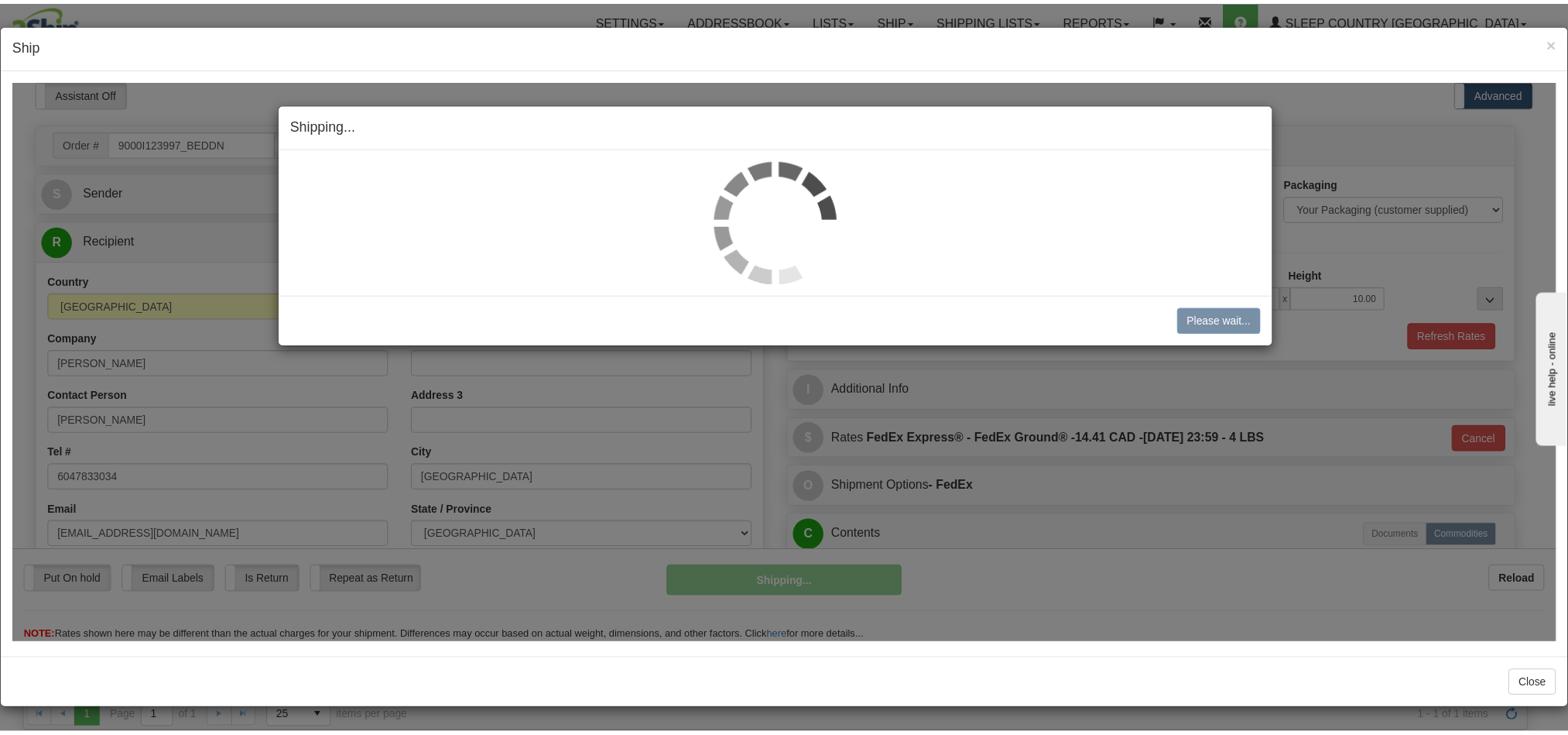
scroll to position [2, 0]
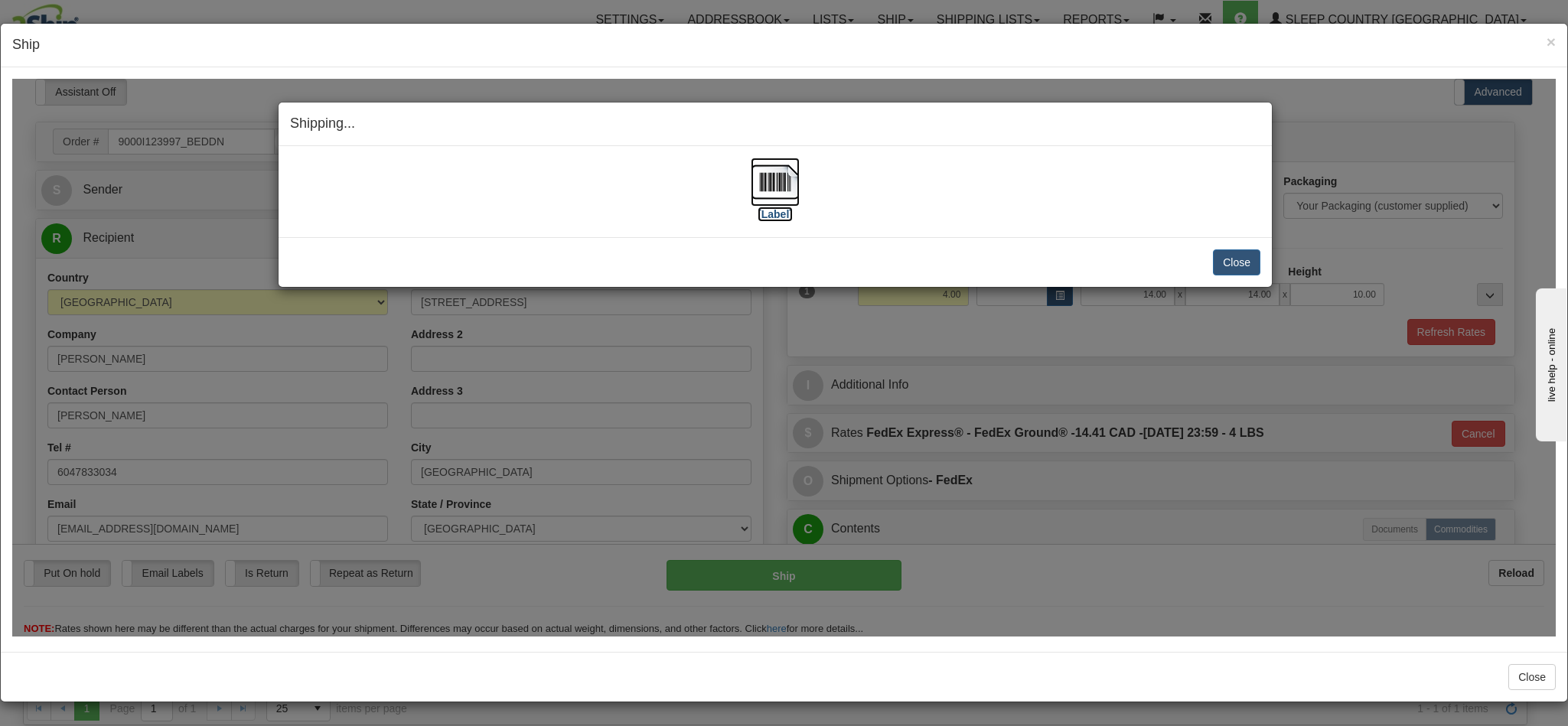
click at [777, 185] on img at bounding box center [775, 181] width 49 height 49
click at [1241, 267] on button "Close" at bounding box center [1236, 262] width 47 height 26
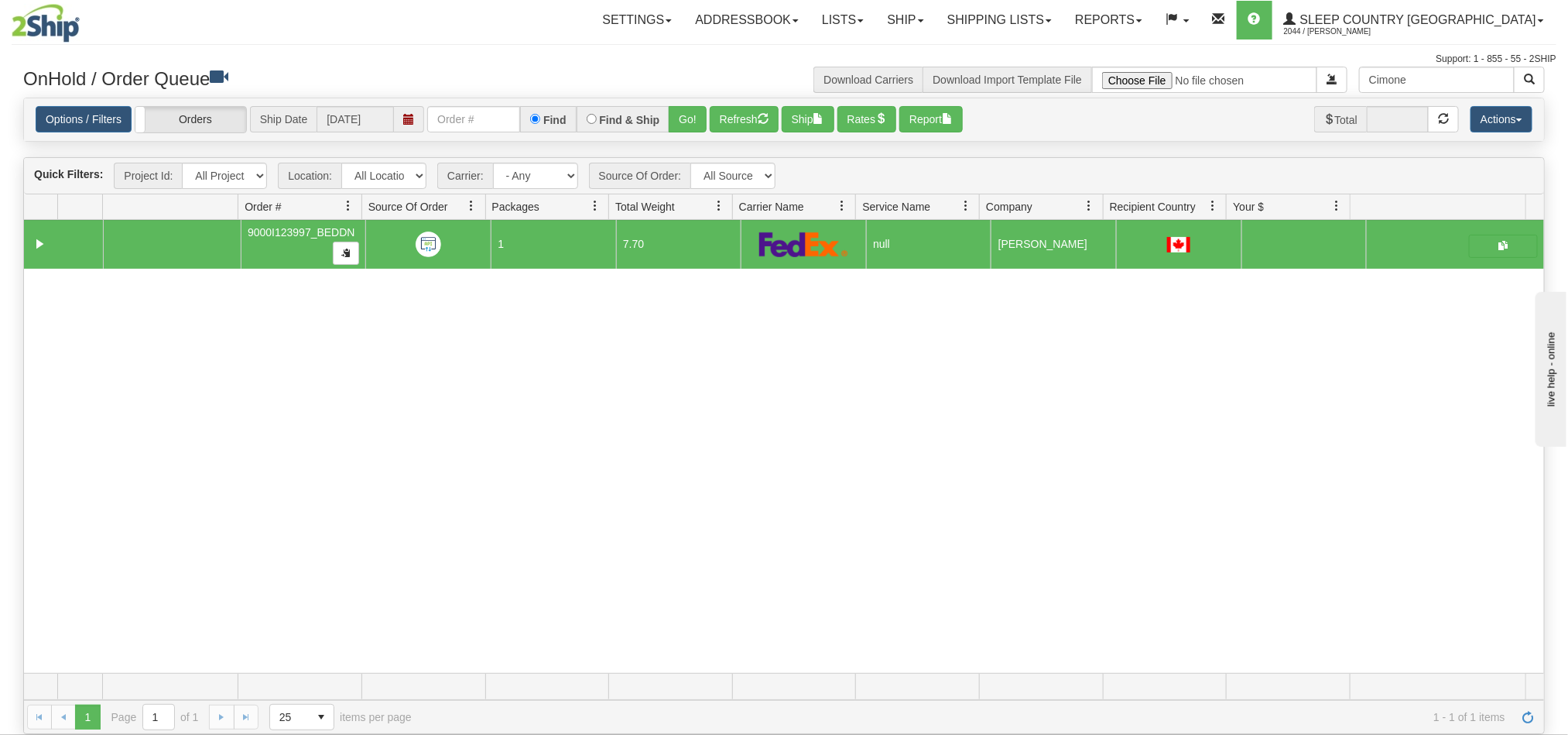
drag, startPoint x: 1036, startPoint y: 448, endPoint x: 1036, endPoint y: 420, distance: 28.0
click at [1036, 448] on div "31673815 BEDDN 91248247 0 9000I123997_BEDDN 1 7.70 null Shipping department Sle…" at bounding box center [784, 446] width 1520 height 453
click at [935, 12] on link "Ship" at bounding box center [905, 20] width 59 height 39
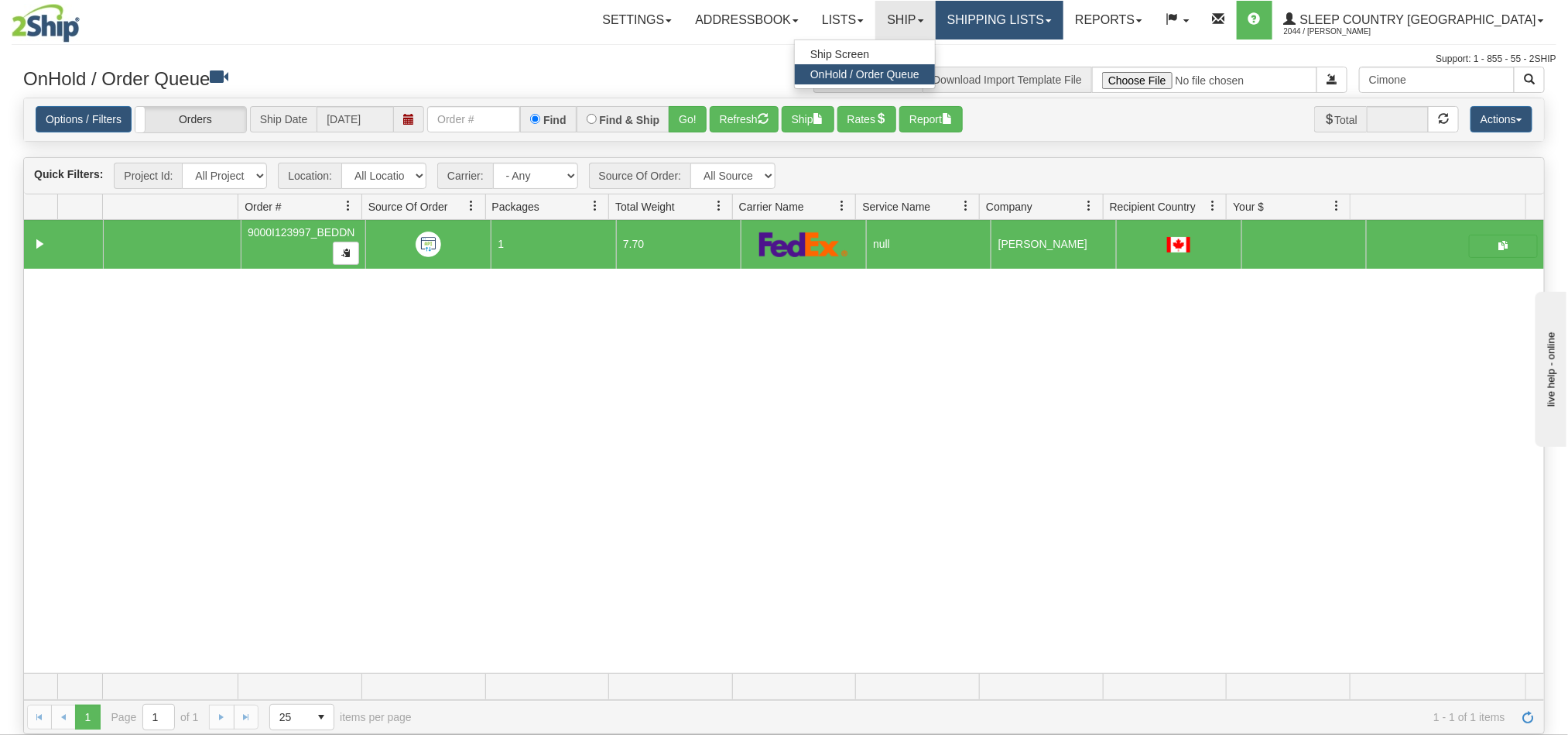
click at [1059, 26] on link "Shipping lists" at bounding box center [1000, 20] width 128 height 39
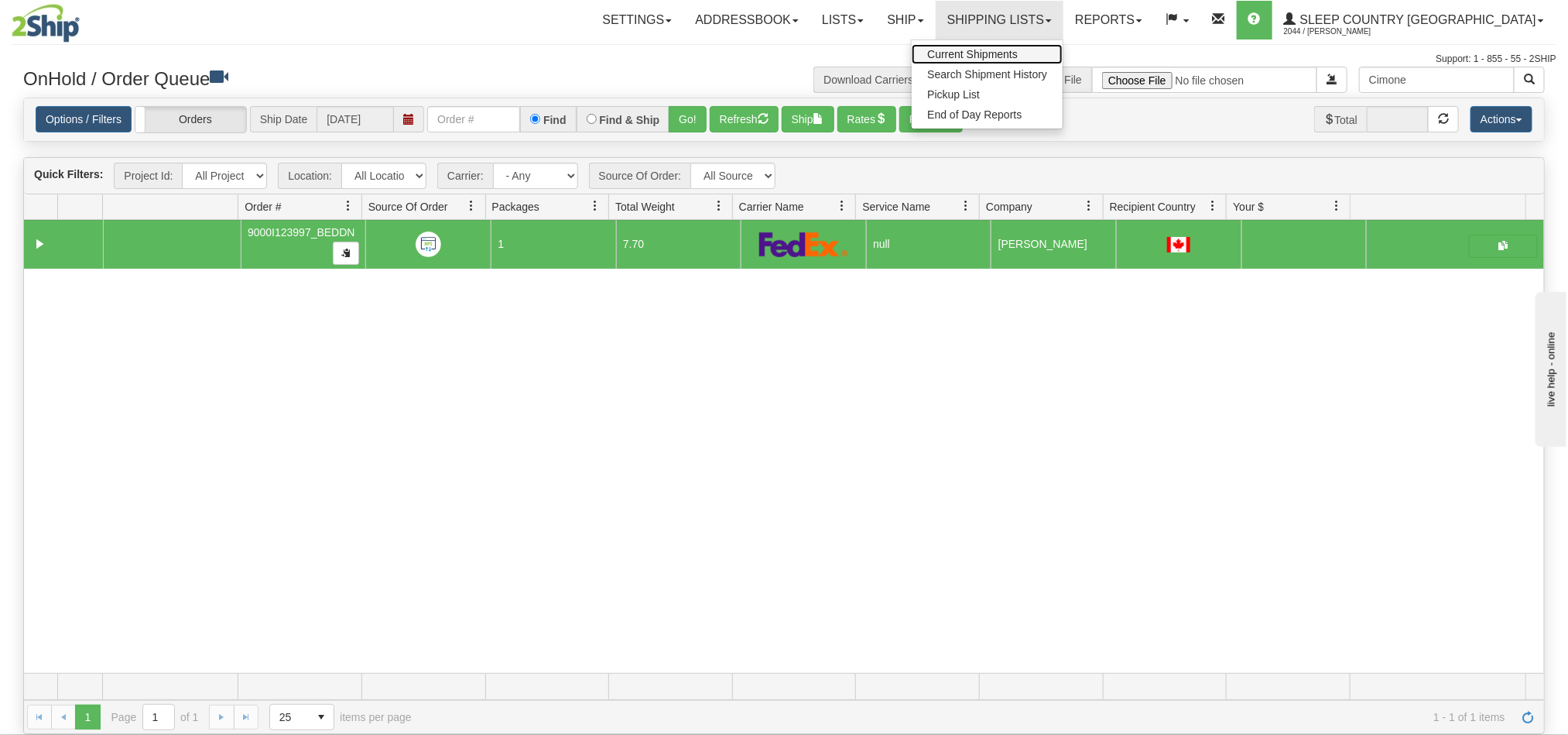
click at [1017, 58] on span "Current Shipments" at bounding box center [972, 54] width 90 height 12
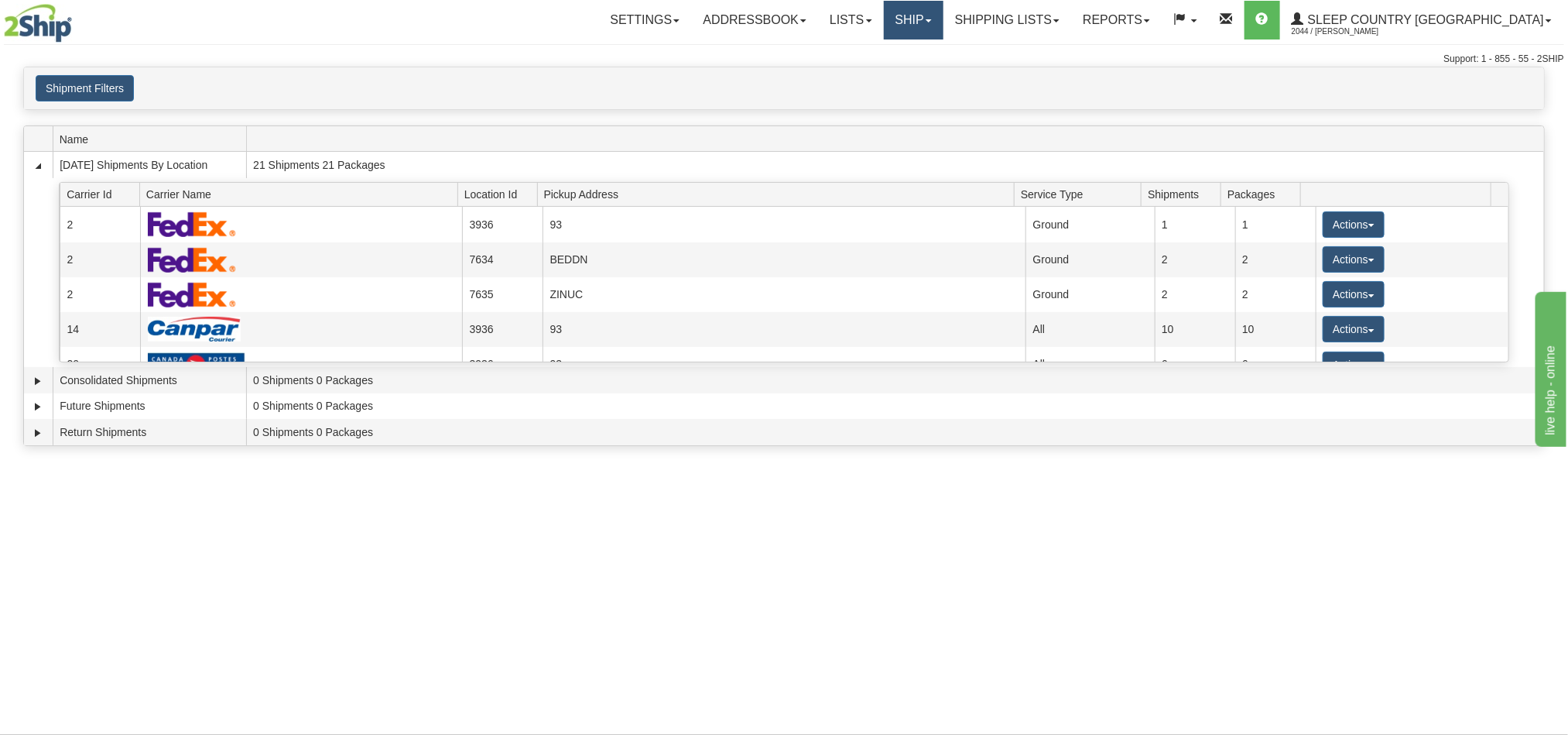
click at [943, 15] on link "Ship" at bounding box center [913, 20] width 59 height 39
click at [1063, 22] on link "Shipping lists" at bounding box center [1007, 20] width 128 height 39
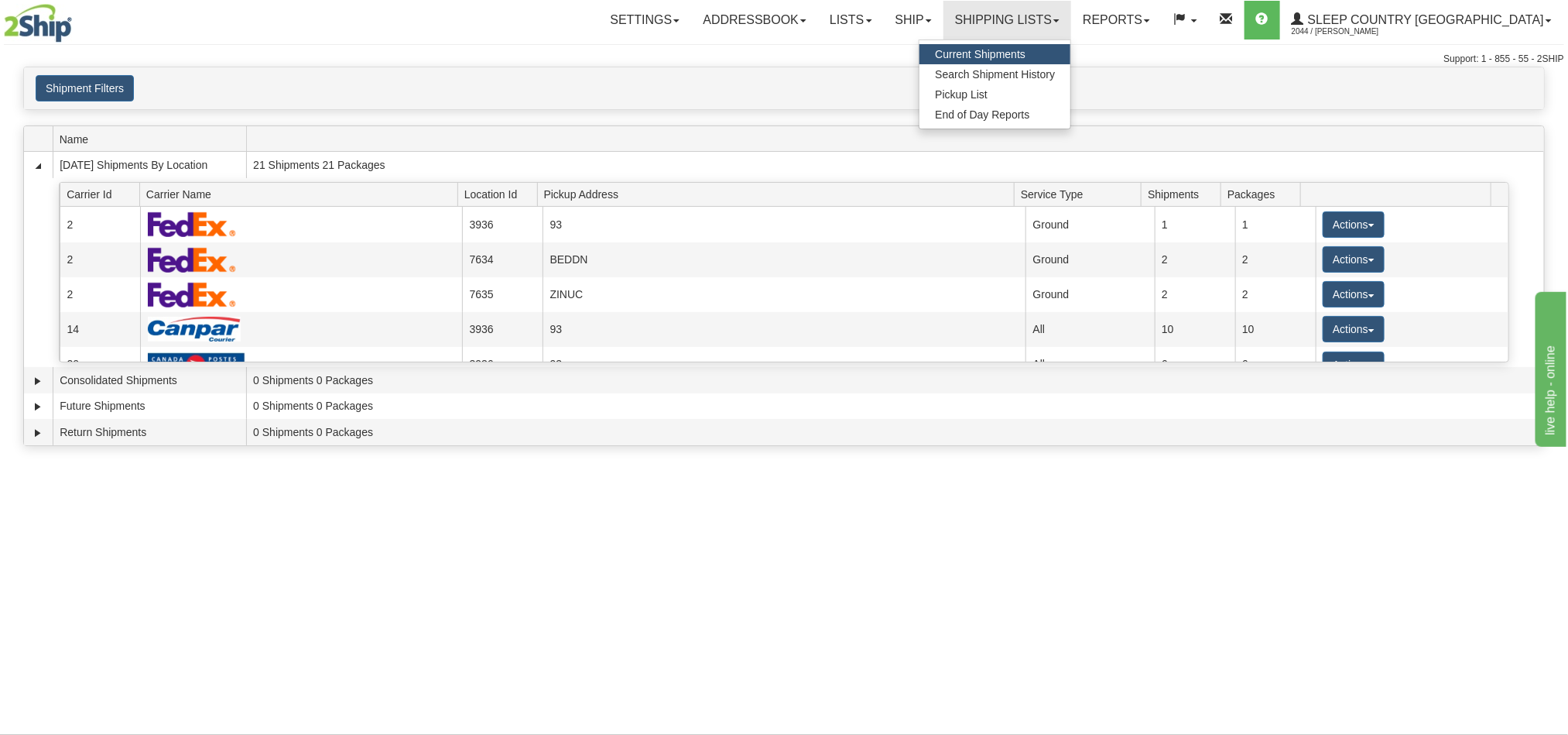
click at [1026, 52] on span "Current Shipments" at bounding box center [980, 54] width 90 height 12
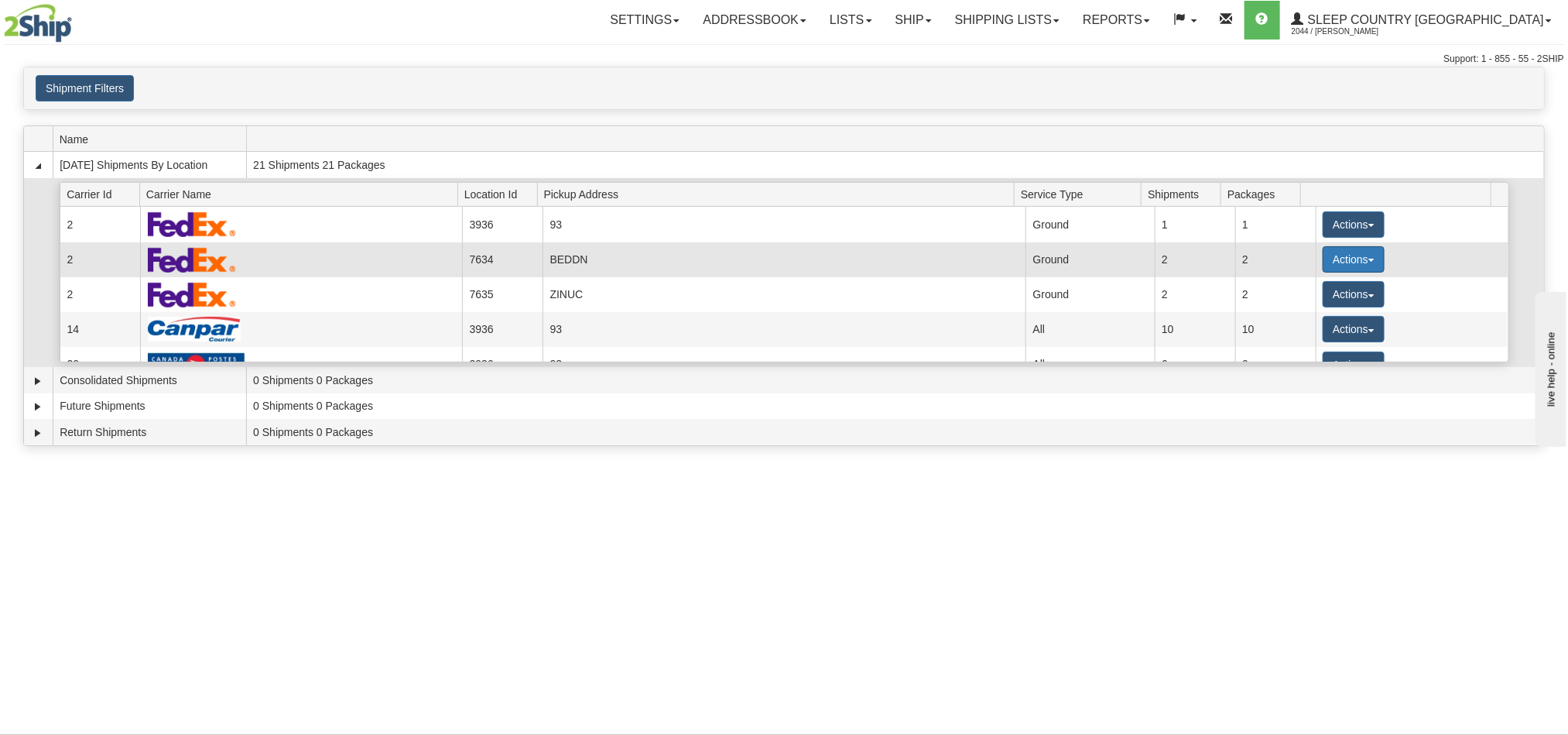
click at [1337, 267] on button "Actions" at bounding box center [1354, 259] width 62 height 26
click at [1300, 299] on link "Details" at bounding box center [1322, 289] width 124 height 20
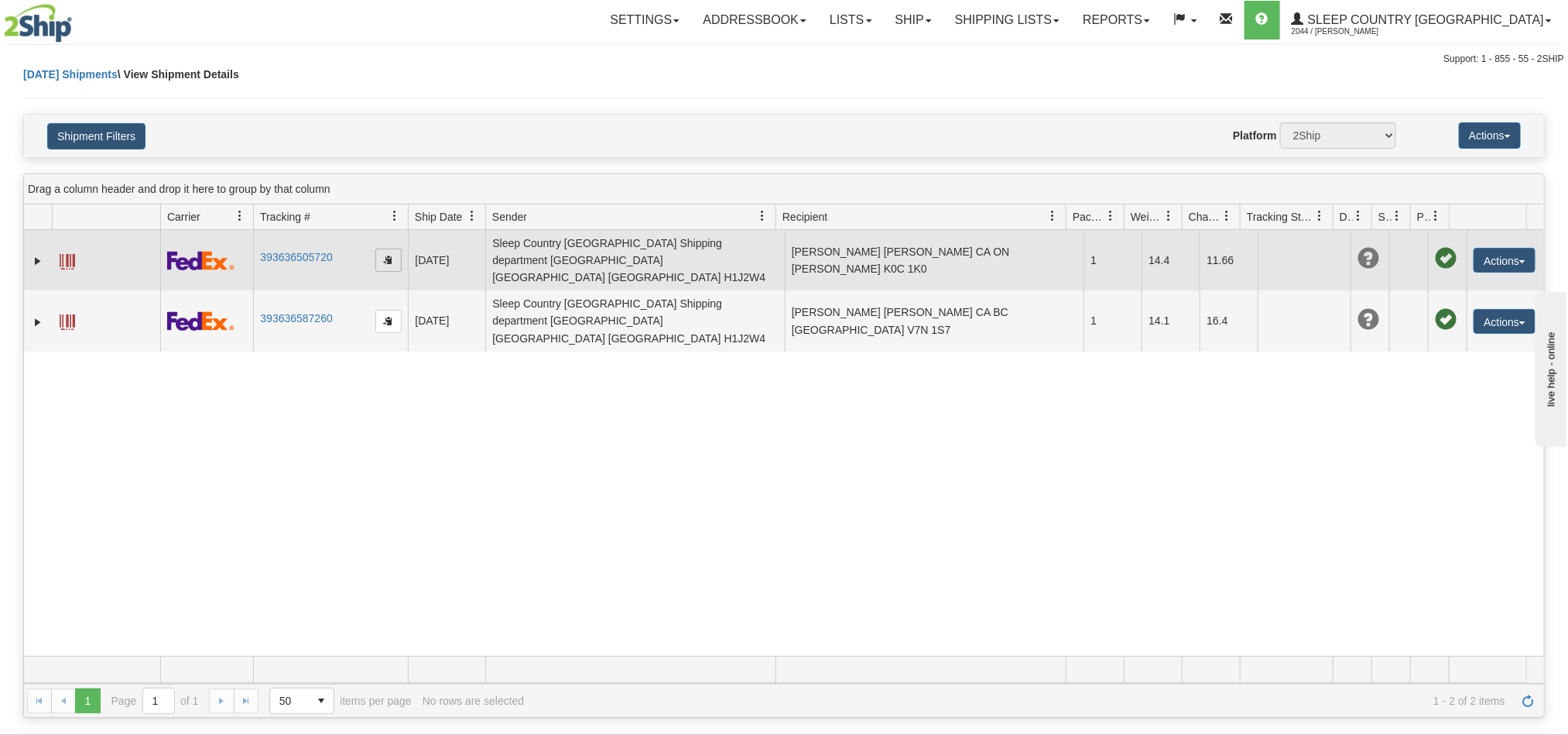
click at [391, 255] on span "button" at bounding box center [389, 259] width 9 height 9
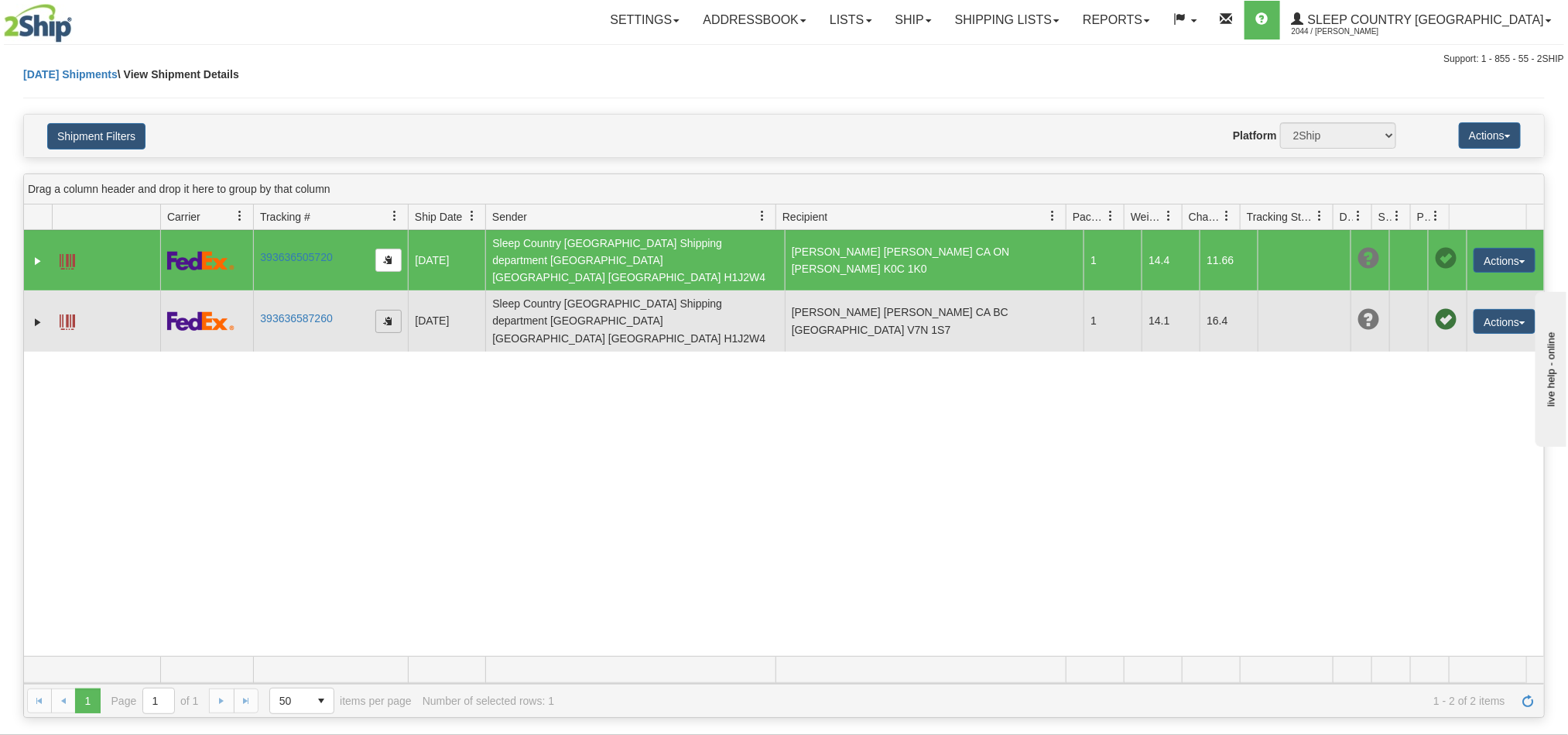
click at [389, 316] on span "button" at bounding box center [389, 321] width 9 height 9
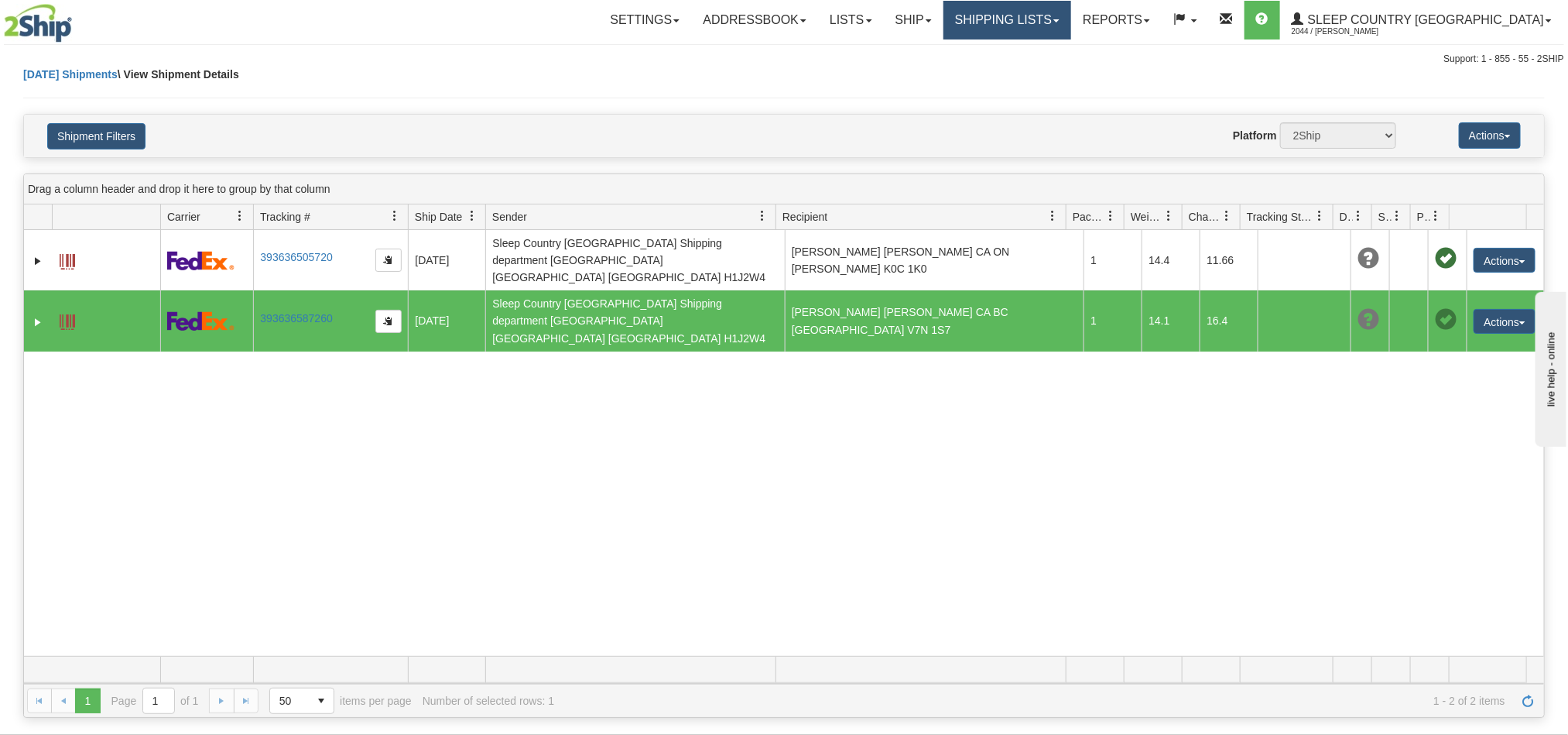
click at [1071, 17] on link "Shipping lists" at bounding box center [1007, 20] width 128 height 39
click at [1026, 55] on span "Current Shipments" at bounding box center [980, 54] width 90 height 12
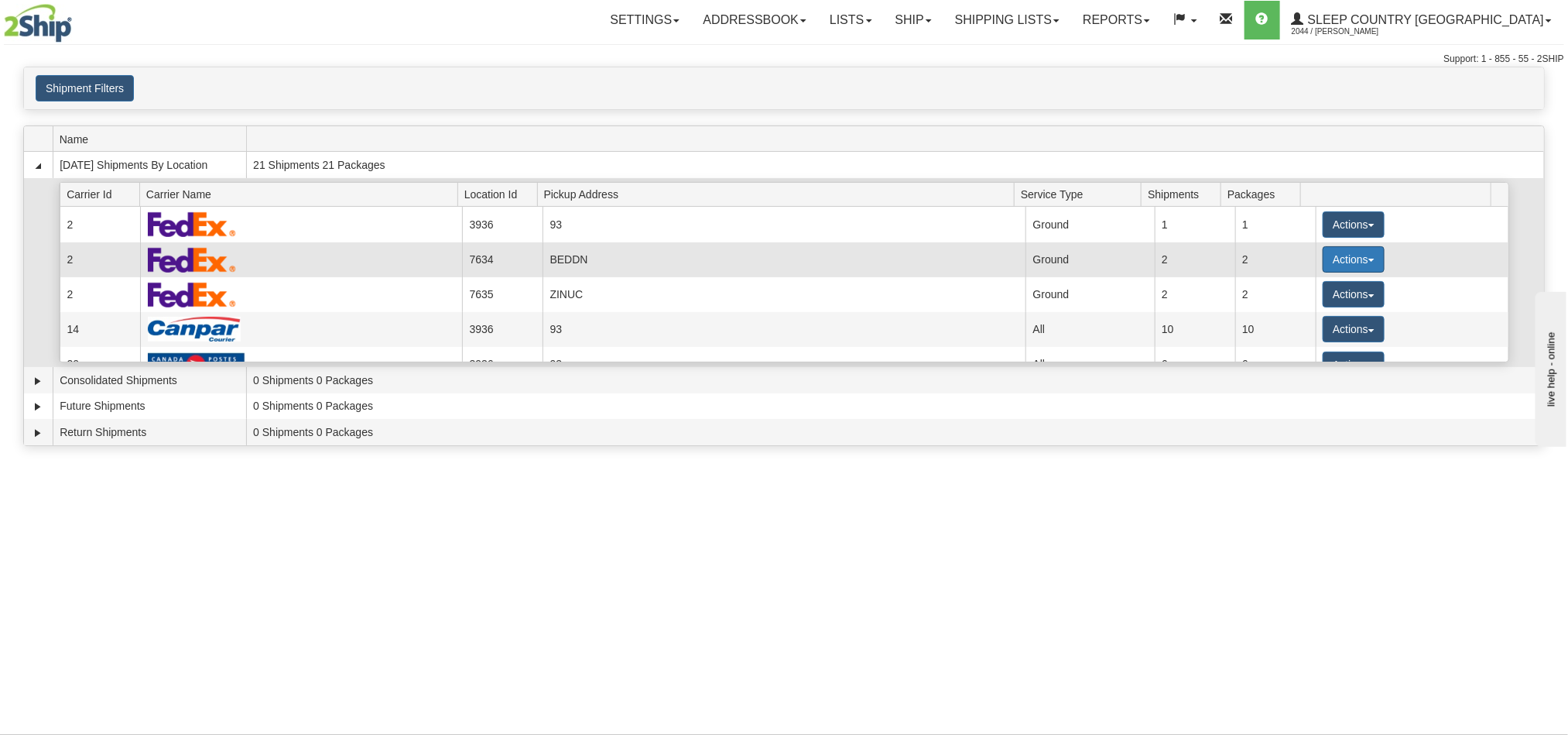
click at [1346, 258] on button "Actions" at bounding box center [1354, 259] width 62 height 26
click at [1294, 330] on span "Pickup" at bounding box center [1296, 329] width 41 height 11
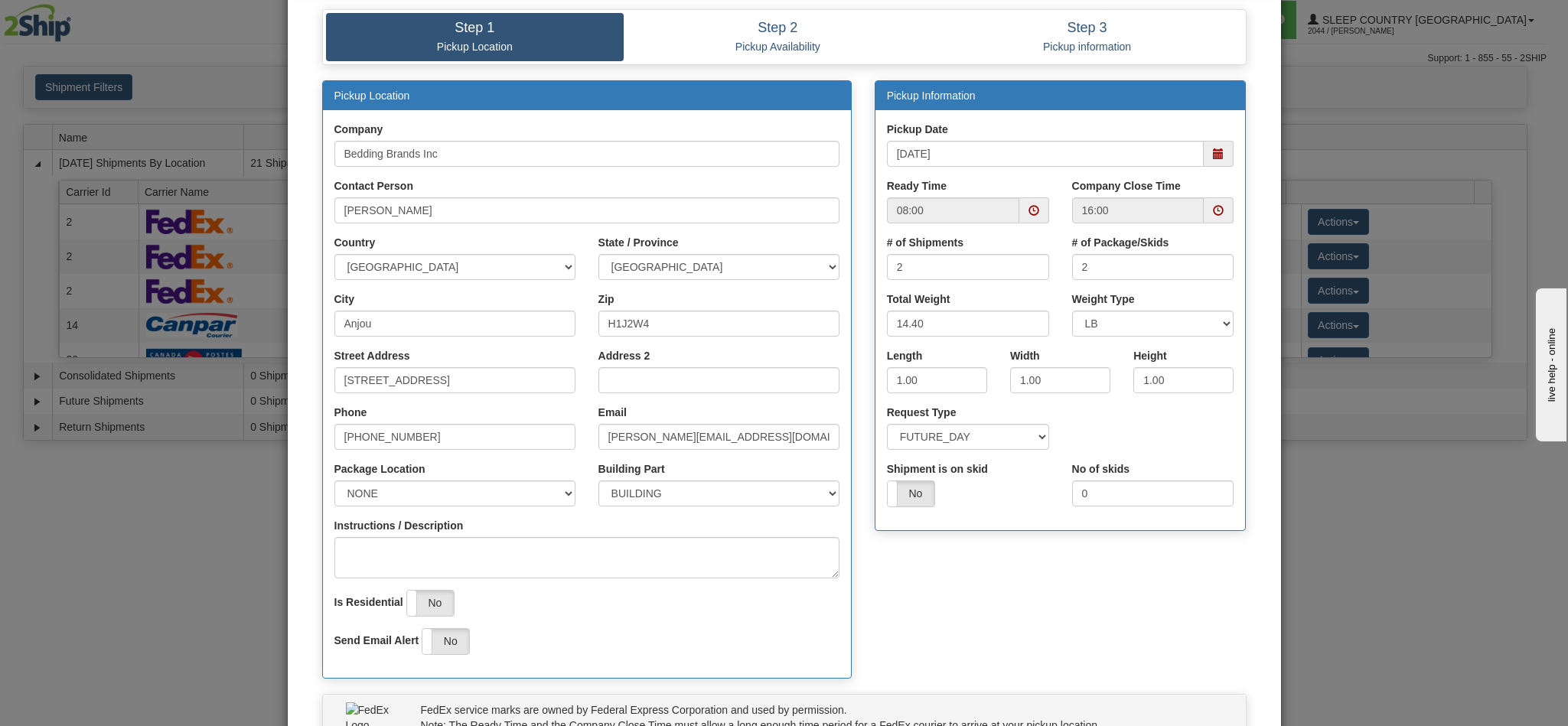
scroll to position [219, 0]
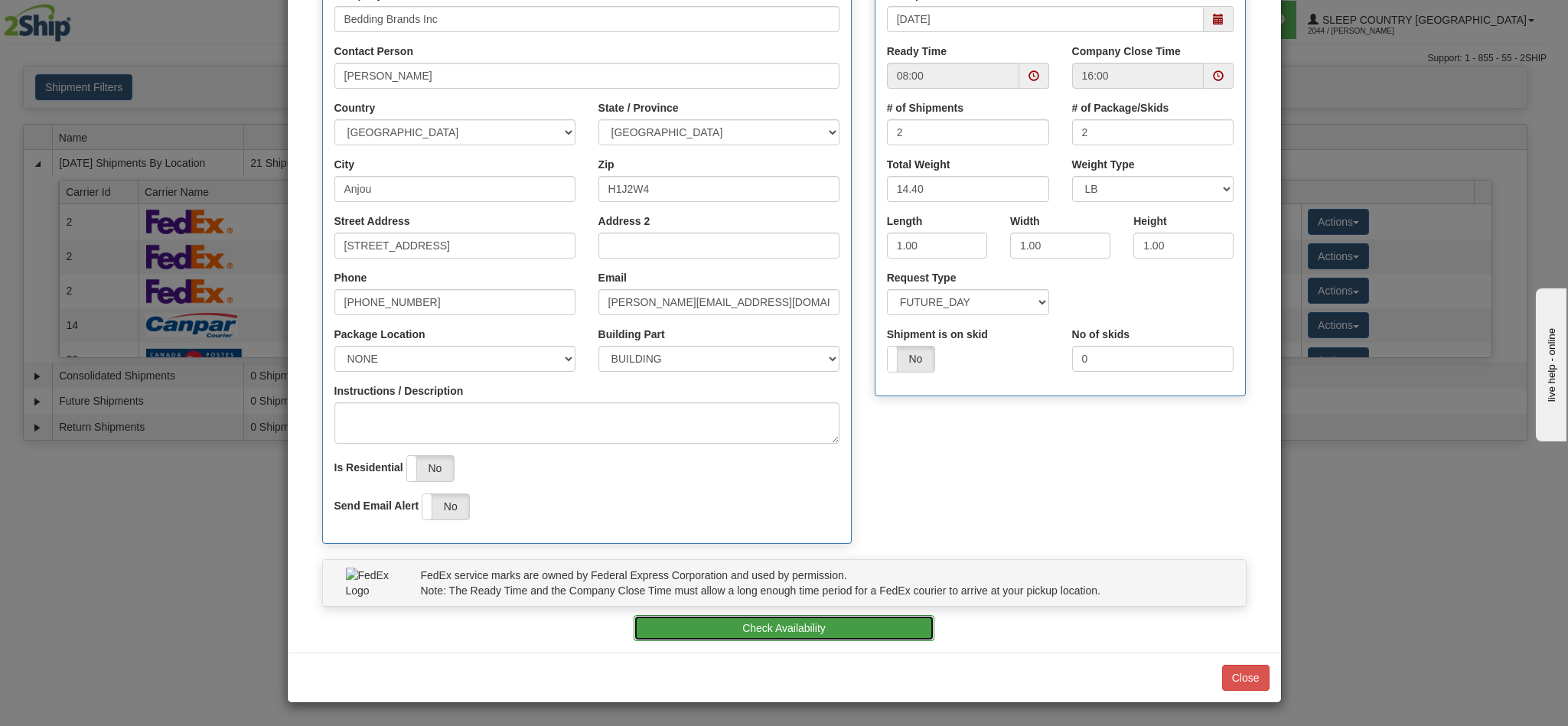
click at [804, 629] on button "Check Availability" at bounding box center [784, 628] width 301 height 26
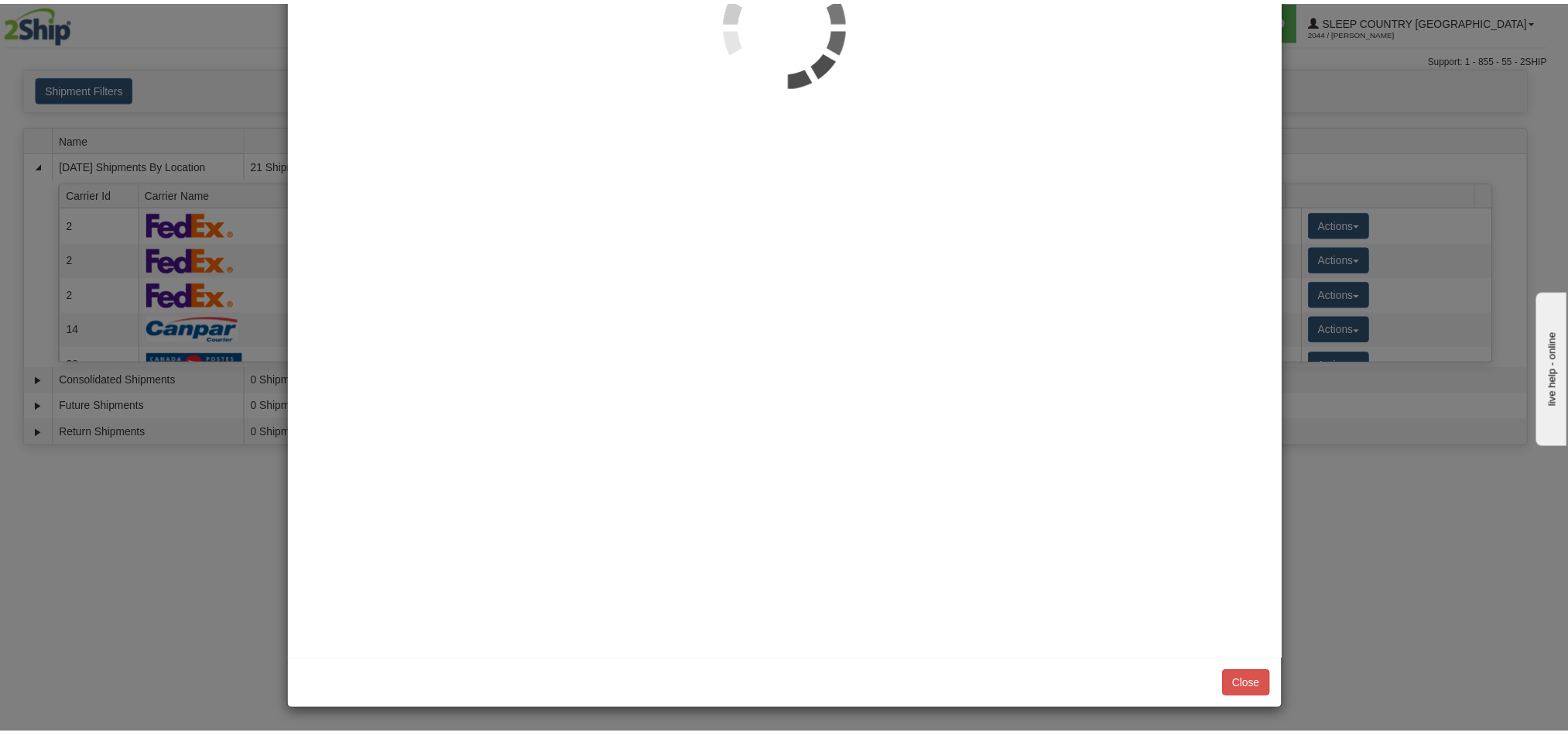
scroll to position [0, 0]
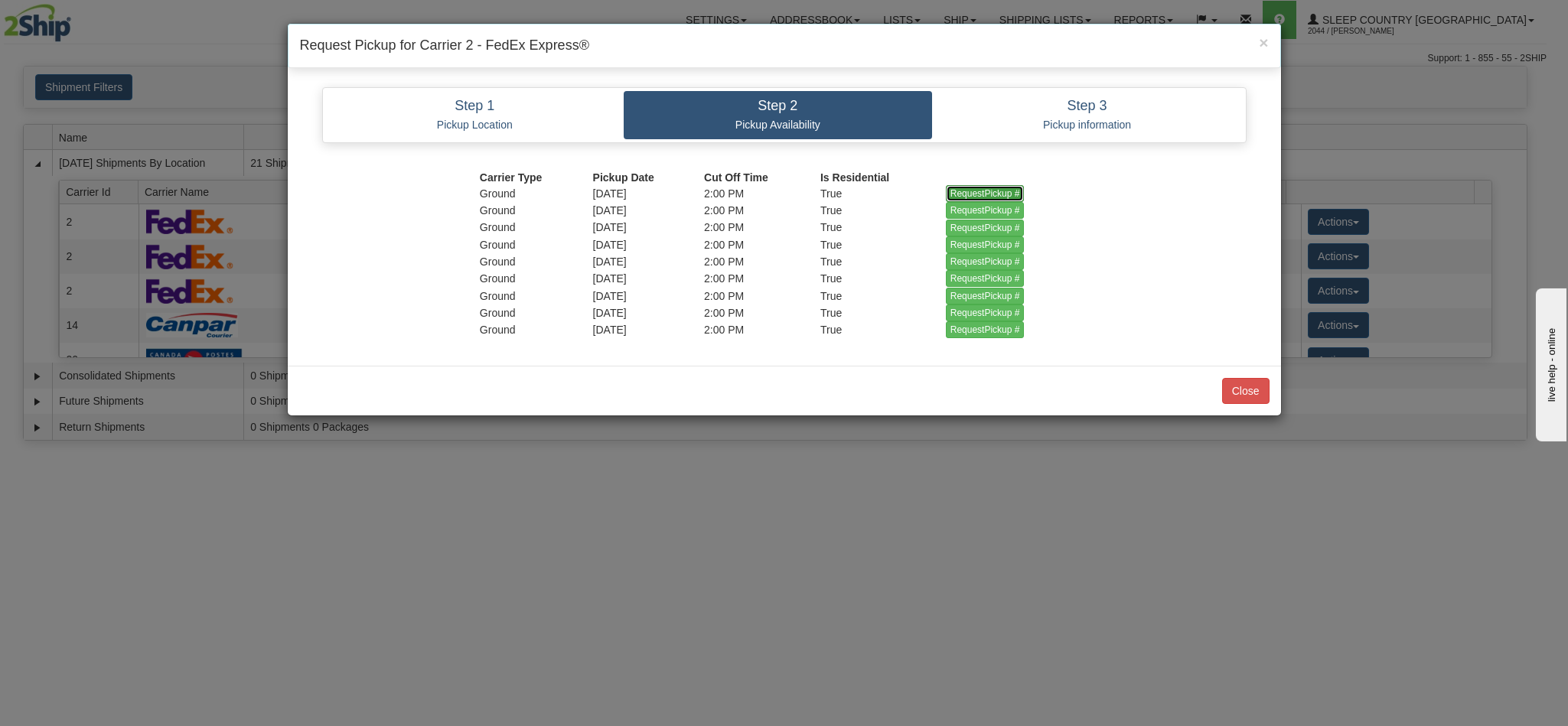
click at [980, 193] on input "RequestPickup #" at bounding box center [985, 193] width 79 height 17
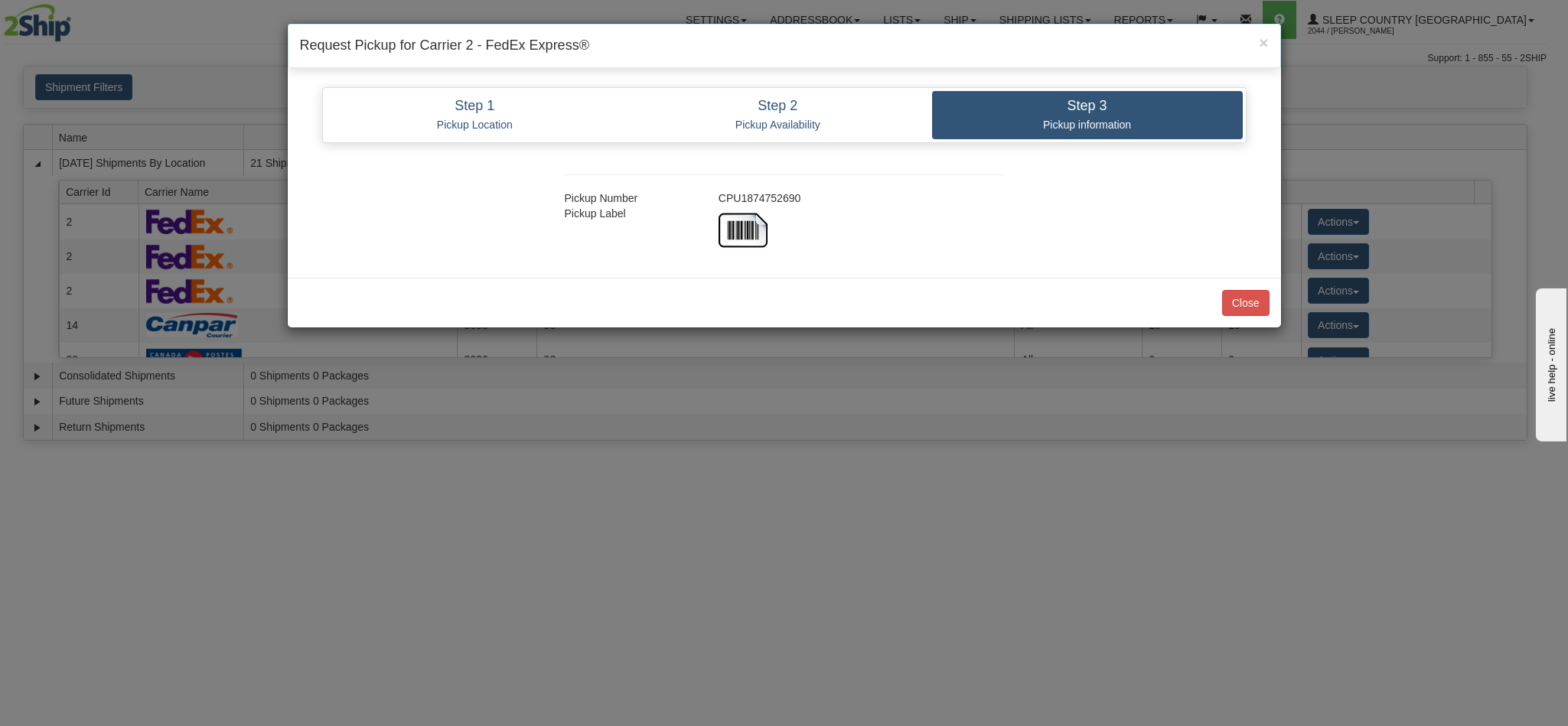
drag, startPoint x: 808, startPoint y: 193, endPoint x: 716, endPoint y: 191, distance: 92.0
click at [716, 191] on div "CPU1874752690" at bounding box center [861, 198] width 308 height 15
copy div "CPU1874752690"
click at [1244, 312] on button "Close" at bounding box center [1246, 303] width 47 height 26
